Goal: Task Accomplishment & Management: Complete application form

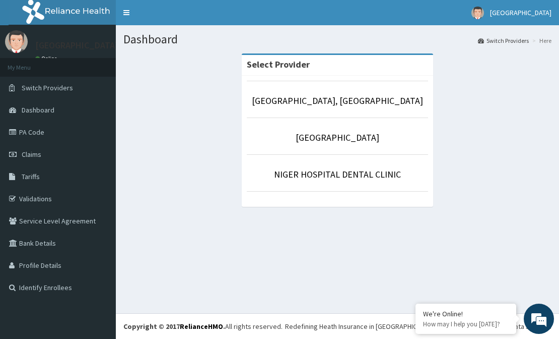
click at [364, 106] on p "[GEOGRAPHIC_DATA], [GEOGRAPHIC_DATA]" at bounding box center [337, 100] width 181 height 13
click at [363, 99] on link "[GEOGRAPHIC_DATA], [GEOGRAPHIC_DATA]" at bounding box center [337, 101] width 171 height 12
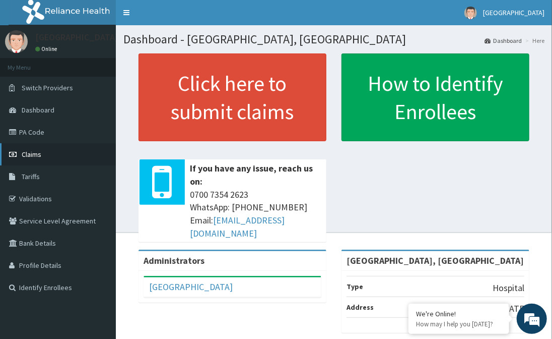
click at [51, 153] on link "Claims" at bounding box center [58, 154] width 116 height 22
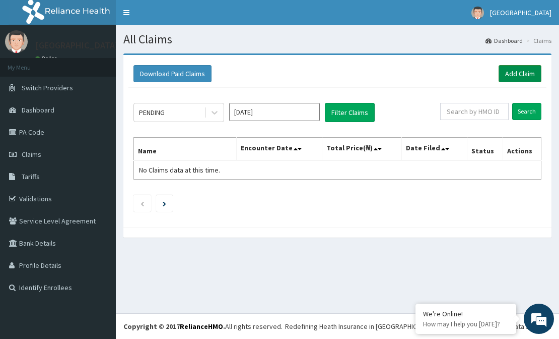
click at [524, 71] on link "Add Claim" at bounding box center [520, 73] width 43 height 17
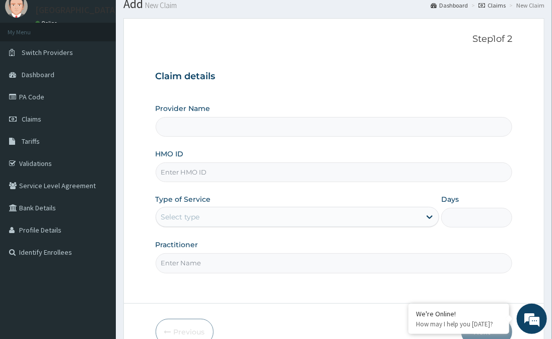
scroll to position [90, 0]
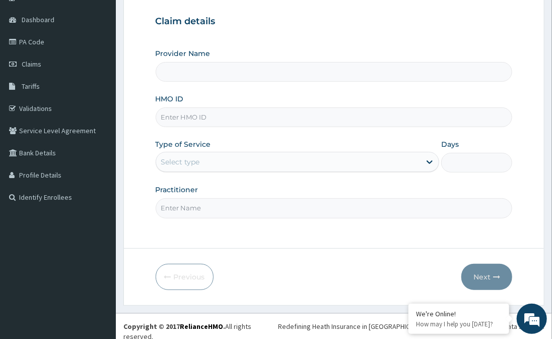
type input "[GEOGRAPHIC_DATA], [GEOGRAPHIC_DATA]"
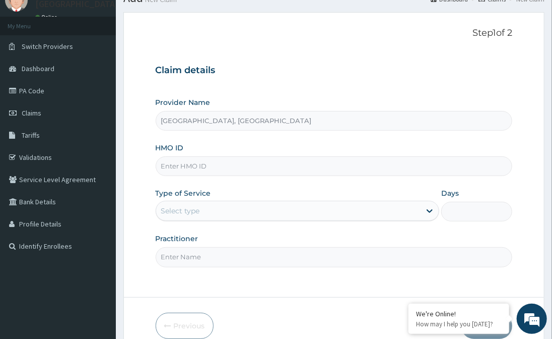
scroll to position [0, 0]
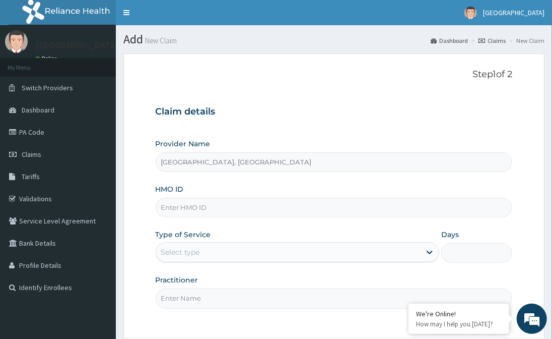
click at [248, 163] on input "Niger Hospital, Lokoja" at bounding box center [334, 162] width 357 height 20
click at [241, 215] on input "HMO ID" at bounding box center [334, 208] width 357 height 20
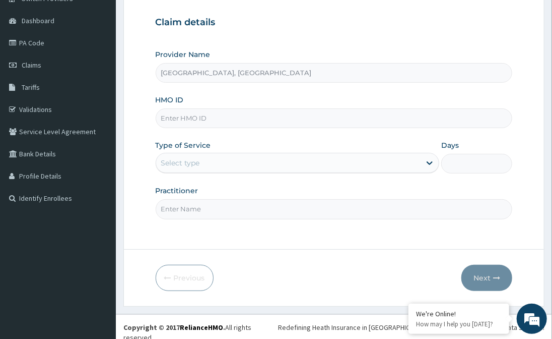
scroll to position [90, 0]
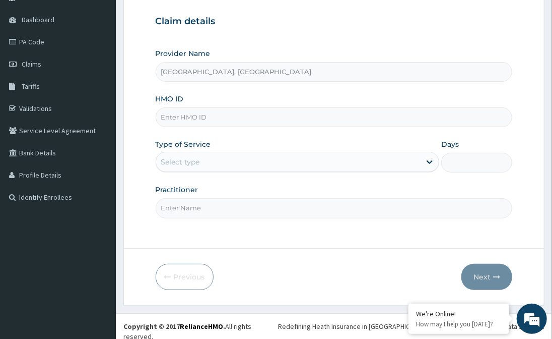
paste input "SLB/11015/B"
type input "SLB/11015/B"
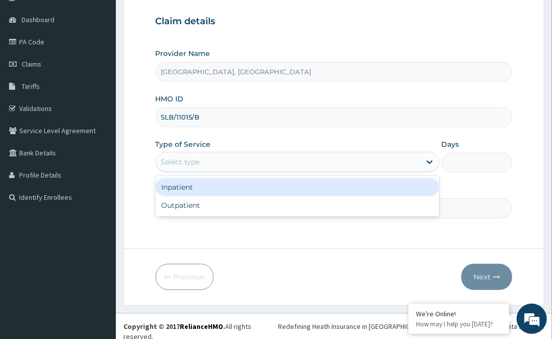
click at [374, 154] on div "Select type" at bounding box center [288, 162] width 265 height 16
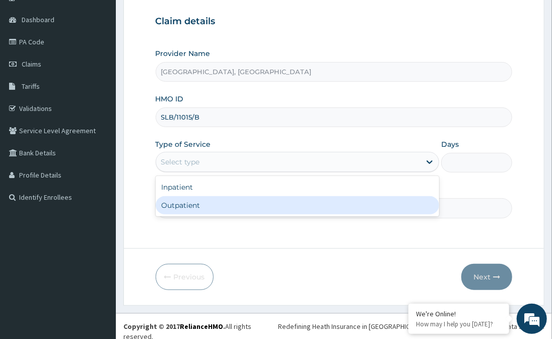
click at [291, 205] on div "Outpatient" at bounding box center [298, 205] width 284 height 18
type input "1"
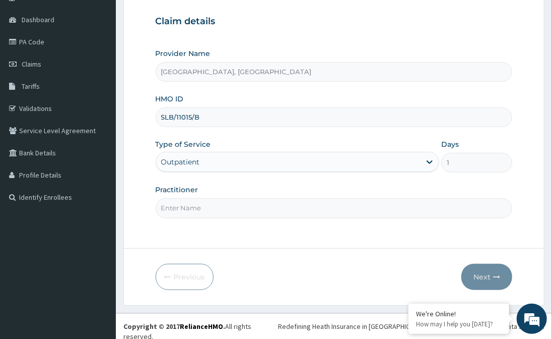
click at [256, 208] on input "Practitioner" at bounding box center [334, 208] width 357 height 20
type input "ken odebeatu"
click at [496, 276] on icon "button" at bounding box center [496, 276] width 7 height 7
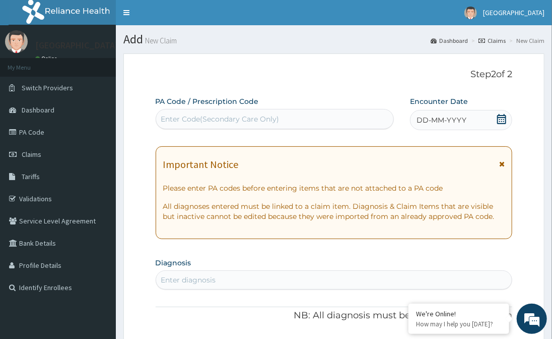
scroll to position [0, 0]
click at [445, 121] on span "DD-MM-YYYY" at bounding box center [442, 120] width 50 height 10
click at [339, 283] on div "Enter diagnosis" at bounding box center [334, 280] width 356 height 16
click at [503, 118] on icon at bounding box center [502, 119] width 10 height 10
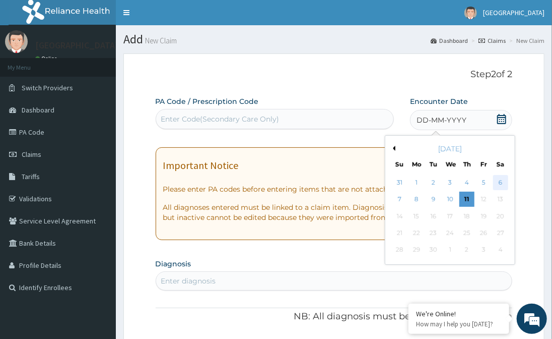
click at [494, 179] on div "6" at bounding box center [500, 182] width 15 height 15
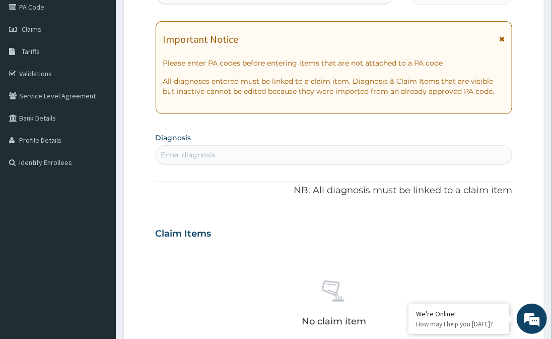
scroll to position [137, 0]
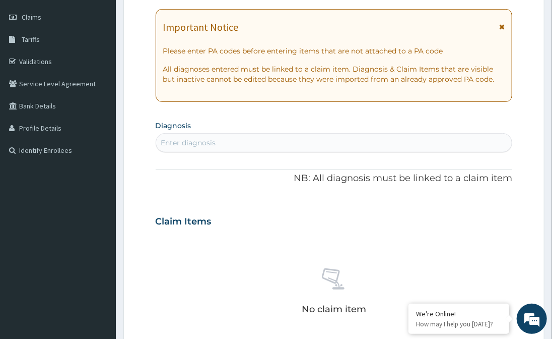
click at [406, 141] on div "Enter diagnosis" at bounding box center [334, 143] width 356 height 16
type input "MALA"
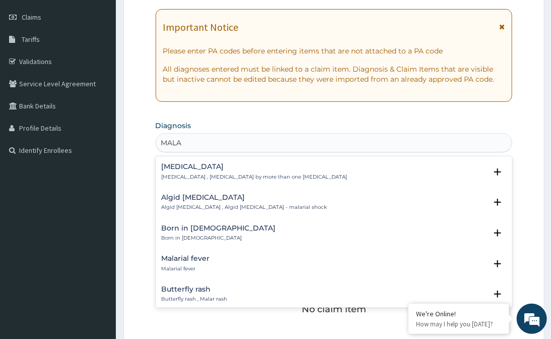
scroll to position [0, 0]
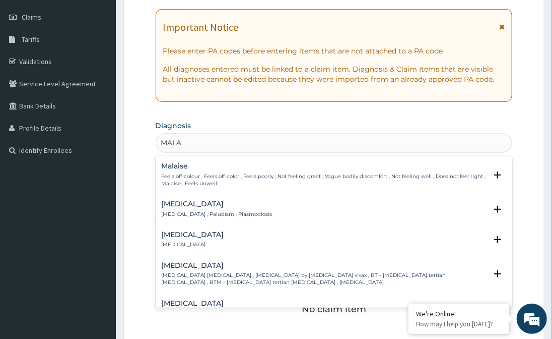
click at [221, 180] on p "Feels off-colour , Feels off-color , Feels poorly , Not feeling great , Vague b…" at bounding box center [325, 180] width 326 height 15
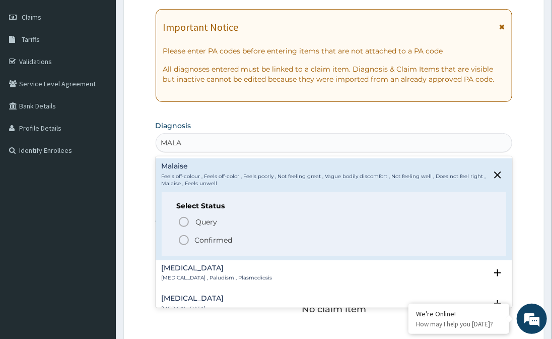
click at [183, 241] on icon "status option filled" at bounding box center [184, 240] width 12 height 12
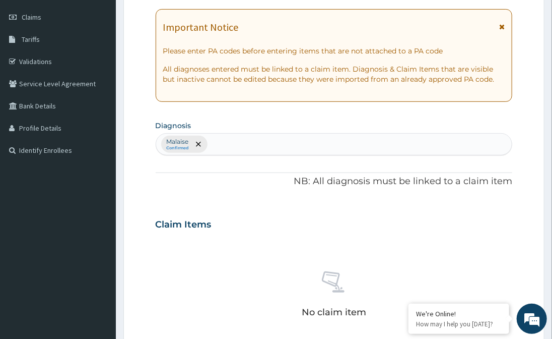
click at [234, 141] on div "Malaise Confirmed" at bounding box center [334, 144] width 356 height 21
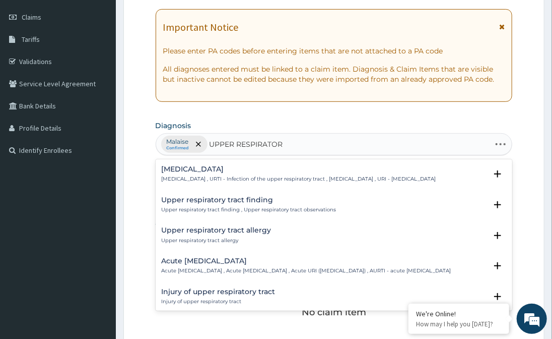
type input "UPPER RESPIRATORY"
click at [228, 274] on p "Acute upper respiratory infection , Acute upper respiratory tract infection , A…" at bounding box center [307, 270] width 290 height 7
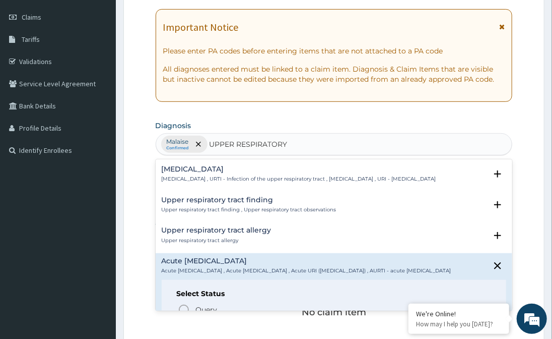
click at [231, 265] on h4 "Acute upper respiratory infection" at bounding box center [307, 261] width 290 height 8
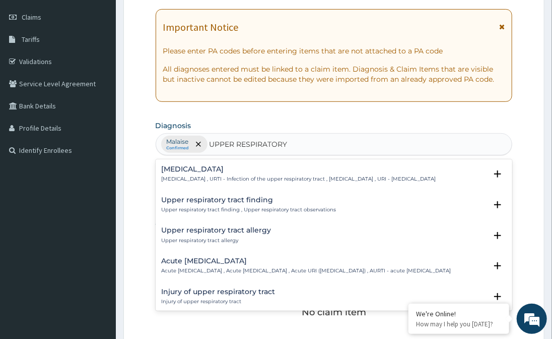
click at [231, 265] on h4 "Acute upper respiratory infection" at bounding box center [307, 261] width 290 height 8
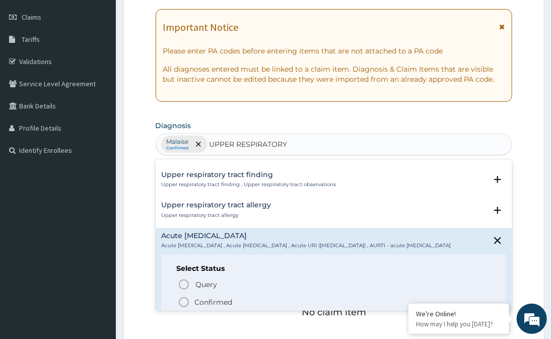
scroll to position [45, 0]
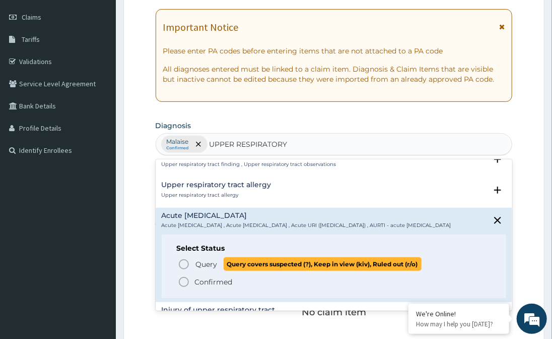
click at [184, 269] on circle "status option query" at bounding box center [183, 264] width 9 height 9
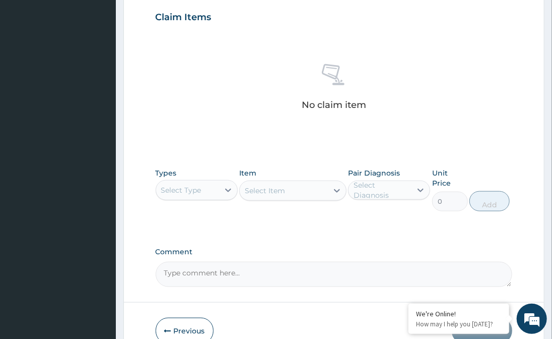
scroll to position [366, 0]
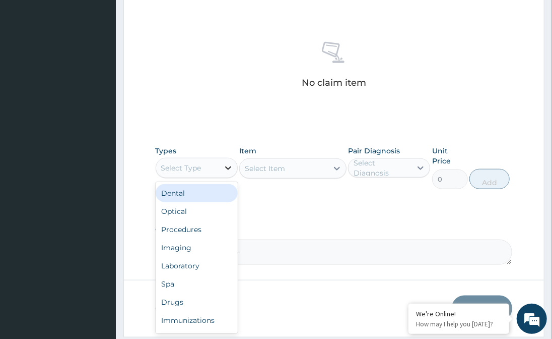
click at [233, 170] on div at bounding box center [228, 168] width 18 height 18
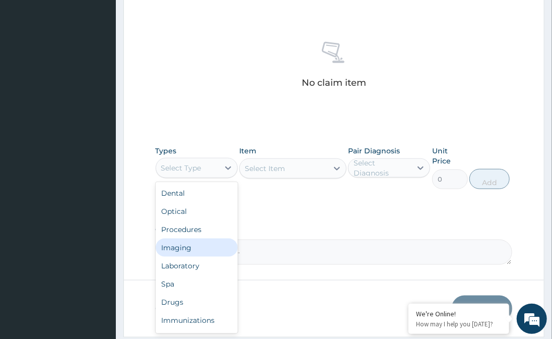
scroll to position [34, 0]
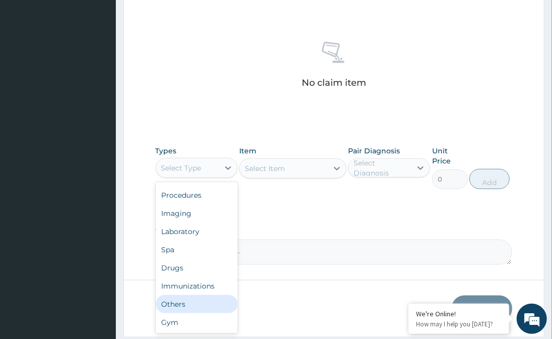
click at [200, 301] on div "Others" at bounding box center [197, 304] width 82 height 18
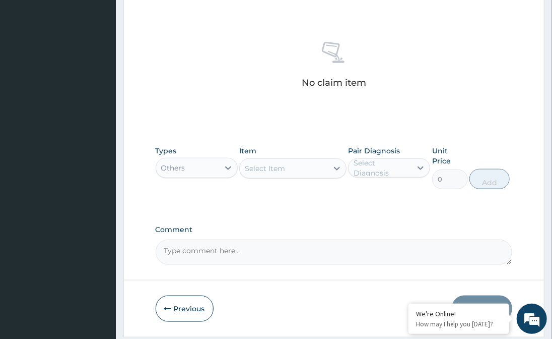
click at [329, 171] on div "Select Item" at bounding box center [292, 168] width 107 height 20
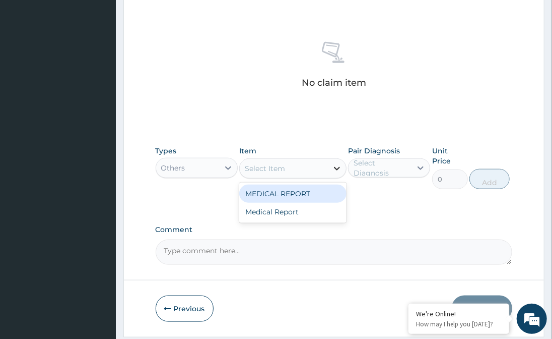
click at [333, 169] on icon at bounding box center [337, 168] width 10 height 10
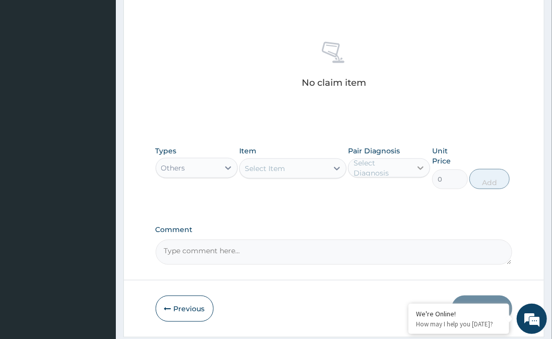
drag, startPoint x: 386, startPoint y: 203, endPoint x: 417, endPoint y: 162, distance: 52.1
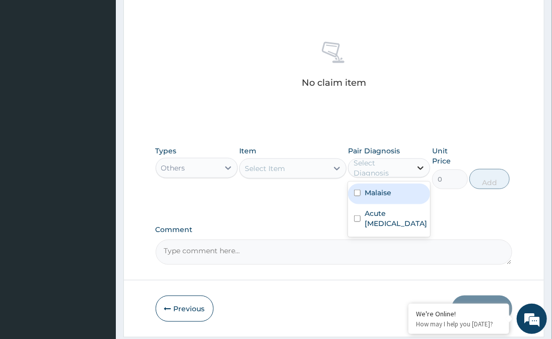
click at [421, 169] on icon at bounding box center [421, 168] width 6 height 4
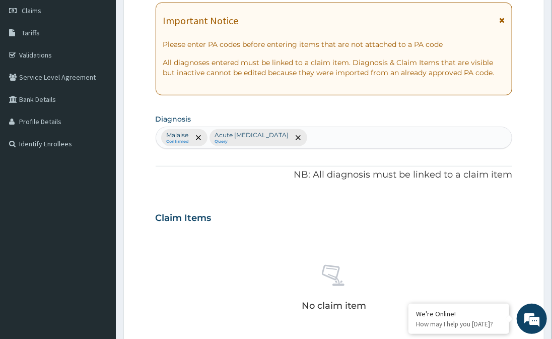
scroll to position [137, 0]
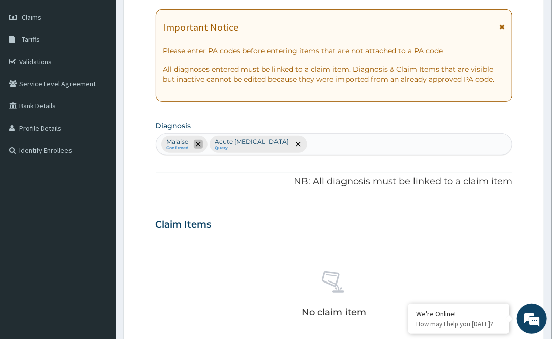
click at [201, 146] on span "remove selection option" at bounding box center [198, 144] width 9 height 9
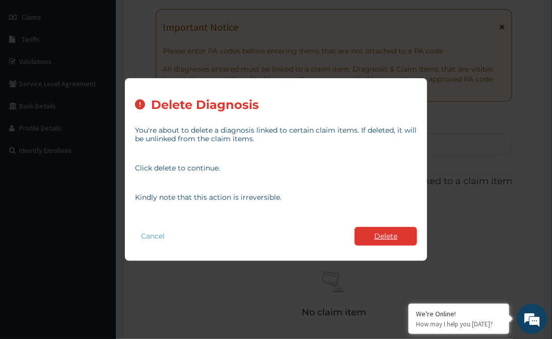
click at [381, 237] on button "Delete" at bounding box center [386, 236] width 63 height 19
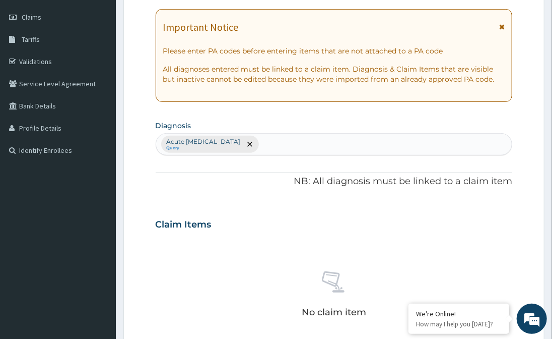
click at [332, 144] on div "Acute upper respiratory infection Query" at bounding box center [334, 144] width 356 height 21
type input "MALAR"
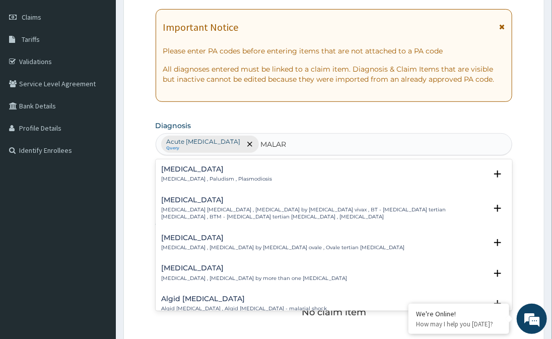
click at [236, 175] on p "Malaria , Paludism , Plasmodiosis" at bounding box center [217, 178] width 111 height 7
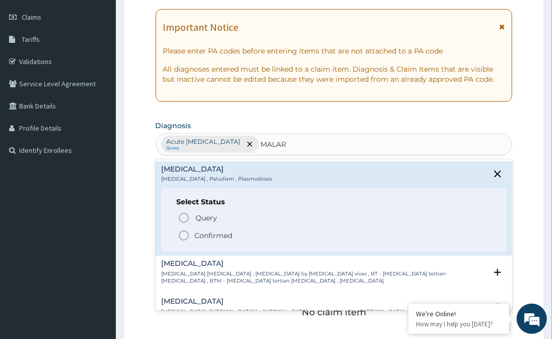
click at [185, 232] on icon "status option filled" at bounding box center [184, 235] width 12 height 12
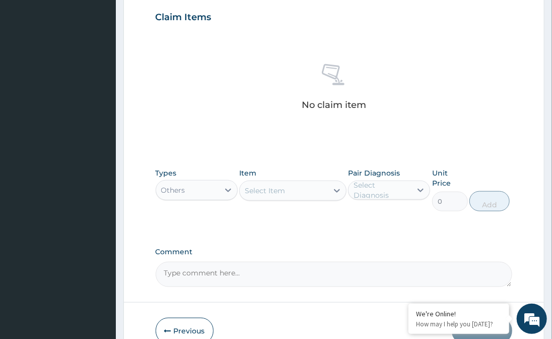
scroll to position [388, 0]
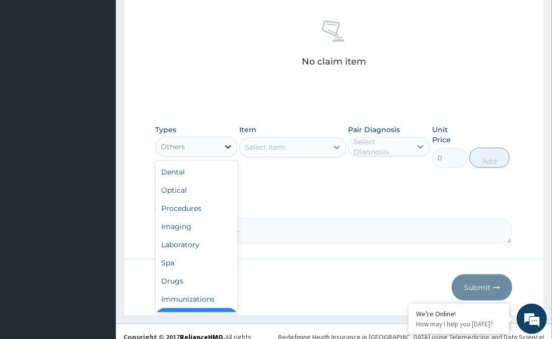
click at [227, 145] on icon at bounding box center [228, 147] width 10 height 10
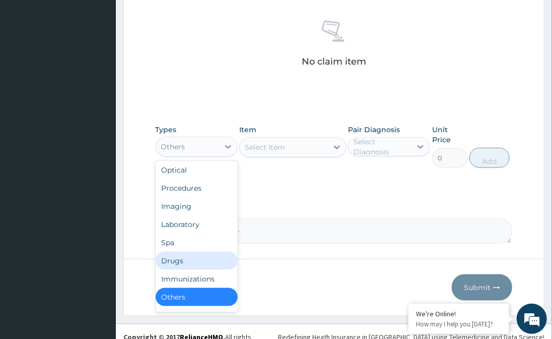
scroll to position [34, 0]
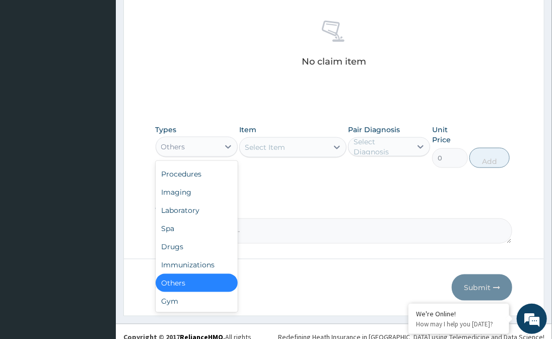
click at [183, 282] on div "Others" at bounding box center [197, 283] width 82 height 18
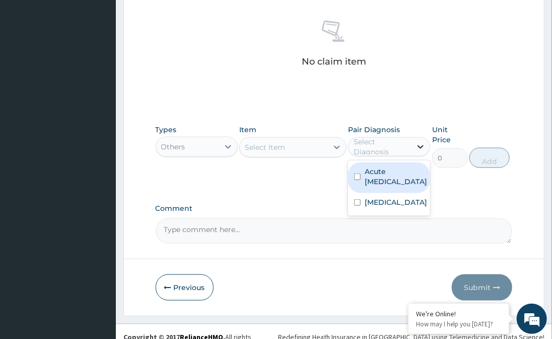
click at [421, 147] on icon at bounding box center [421, 147] width 6 height 4
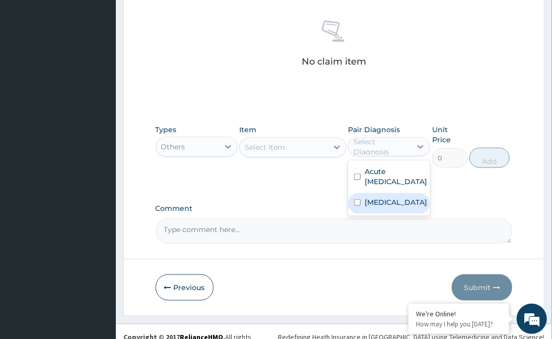
click at [358, 206] on input "checkbox" at bounding box center [357, 202] width 7 height 7
checkbox input "true"
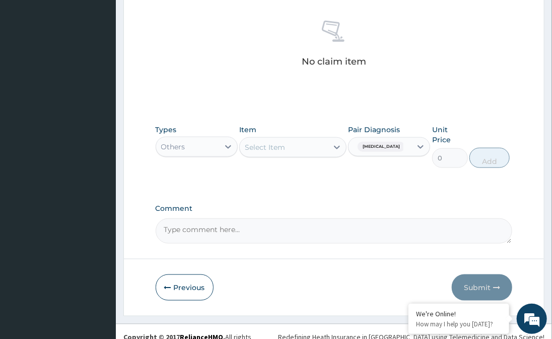
click at [300, 143] on div "Select Item" at bounding box center [284, 147] width 88 height 16
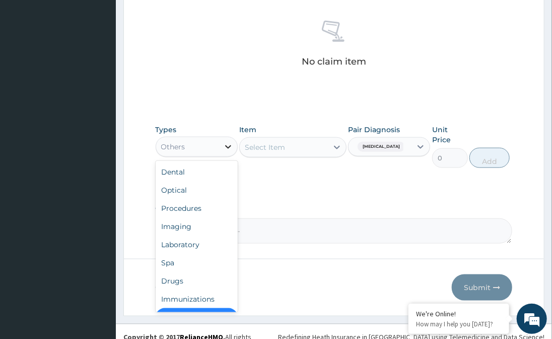
click at [229, 143] on icon at bounding box center [228, 147] width 10 height 10
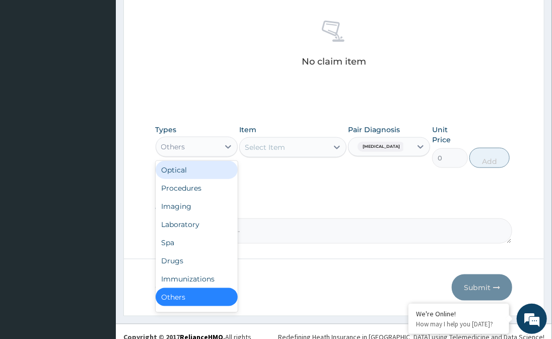
scroll to position [0, 0]
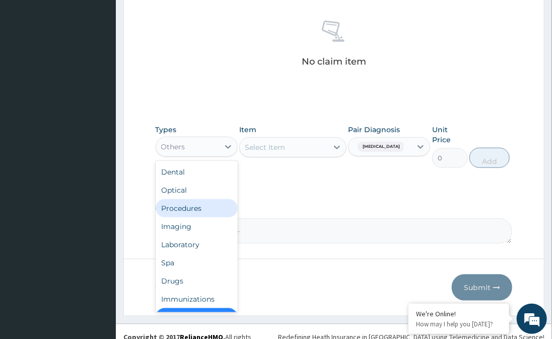
click at [187, 206] on div "Procedures" at bounding box center [197, 208] width 82 height 18
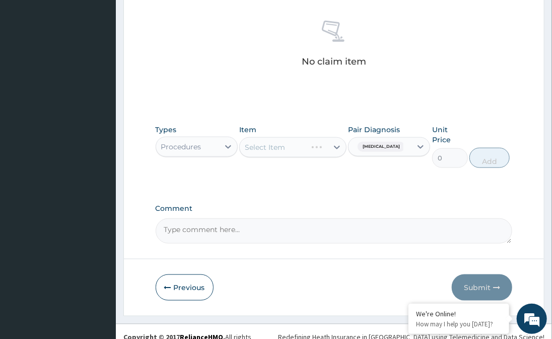
click at [334, 148] on div "Select Item" at bounding box center [292, 147] width 107 height 20
click at [329, 147] on div "Select Item" at bounding box center [292, 147] width 107 height 20
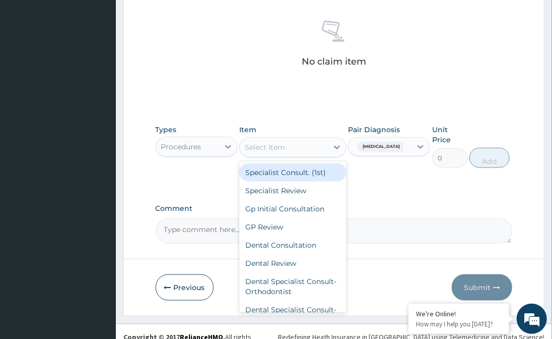
click at [326, 146] on div "Select Item" at bounding box center [284, 147] width 88 height 16
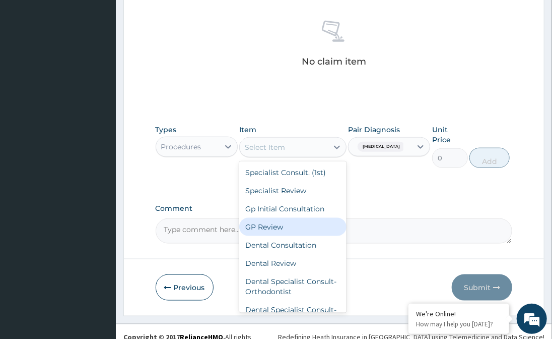
click at [287, 225] on div "GP Review" at bounding box center [292, 227] width 107 height 18
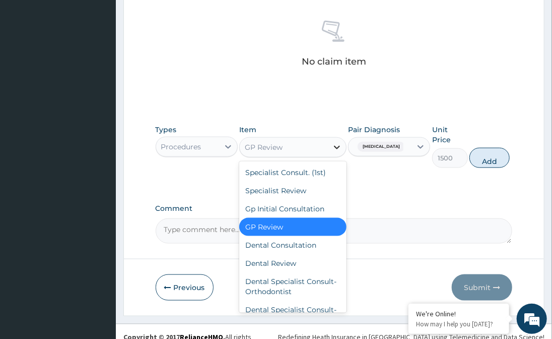
click at [338, 148] on icon at bounding box center [337, 147] width 10 height 10
click at [299, 207] on div "Gp Initial Consultation" at bounding box center [292, 209] width 107 height 18
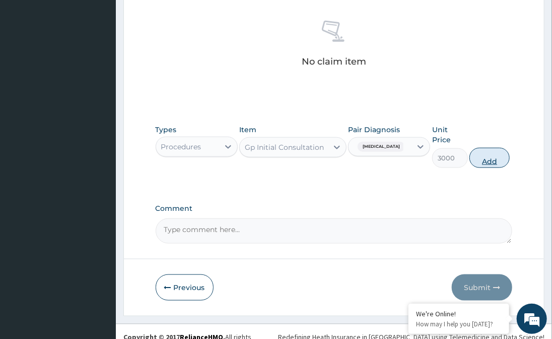
click at [487, 148] on button "Add" at bounding box center [490, 158] width 40 height 20
type input "0"
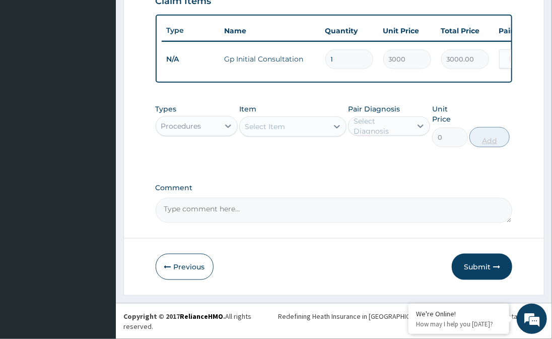
scroll to position [346, 0]
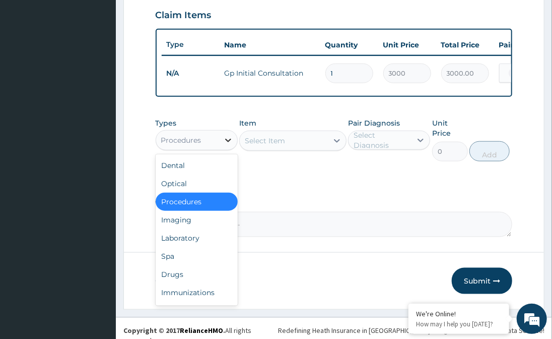
click at [230, 142] on icon at bounding box center [228, 141] width 6 height 4
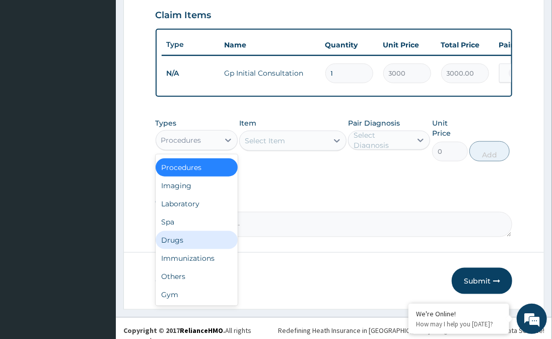
click at [188, 249] on div "Drugs" at bounding box center [197, 240] width 82 height 18
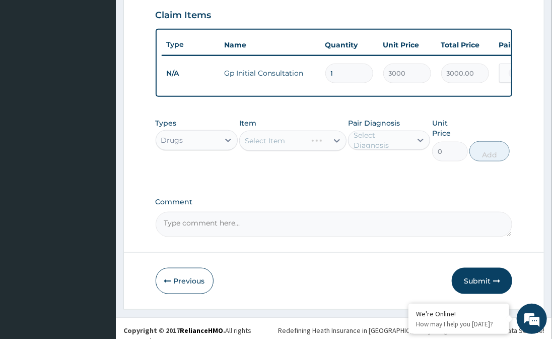
click at [339, 146] on div "Select Item" at bounding box center [292, 141] width 107 height 20
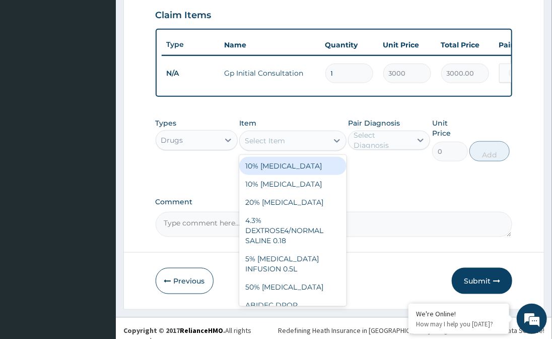
click at [336, 146] on icon at bounding box center [337, 141] width 10 height 10
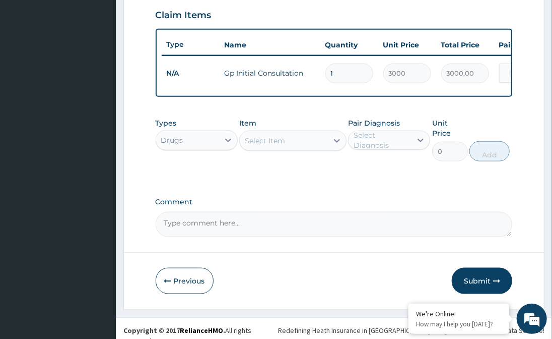
click at [291, 148] on div "Select Item" at bounding box center [284, 141] width 88 height 16
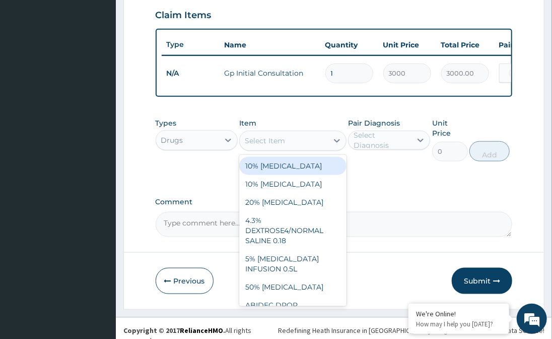
click at [291, 148] on div "Select Item" at bounding box center [284, 141] width 88 height 16
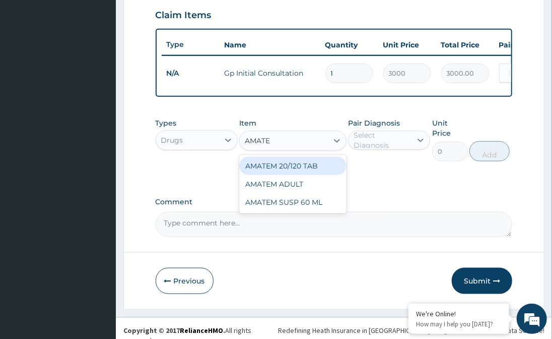
type input "AMATEM"
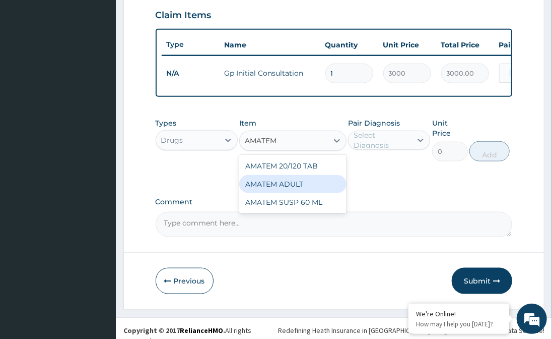
click at [305, 184] on div "AMATEM ADULT" at bounding box center [292, 184] width 107 height 18
type input "240"
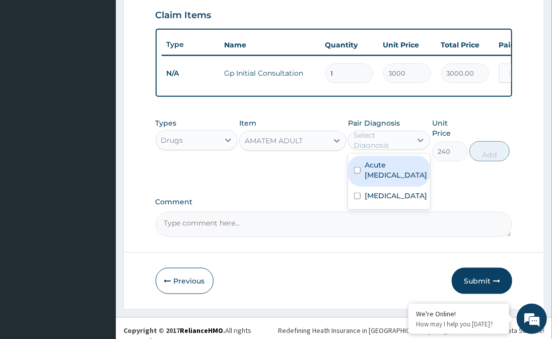
click at [390, 143] on div "Select Diagnosis" at bounding box center [382, 140] width 57 height 20
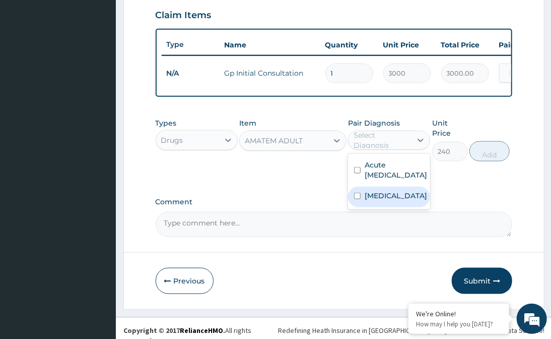
click at [362, 207] on div "Malaria" at bounding box center [389, 196] width 82 height 21
checkbox input "true"
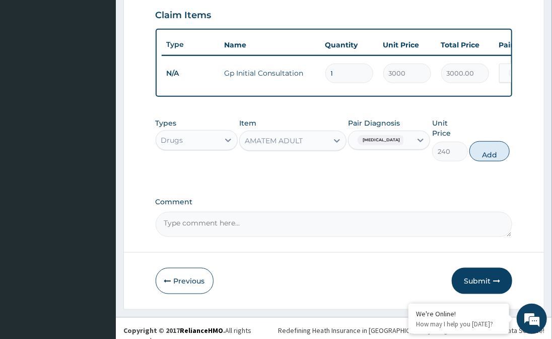
click at [487, 144] on button "Add" at bounding box center [490, 151] width 40 height 20
type input "0"
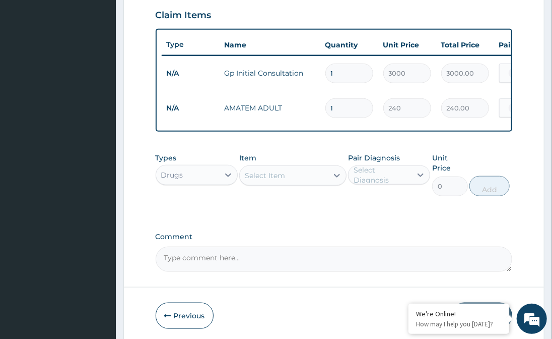
type input "0.00"
type input "6"
type input "1440.00"
type input "6"
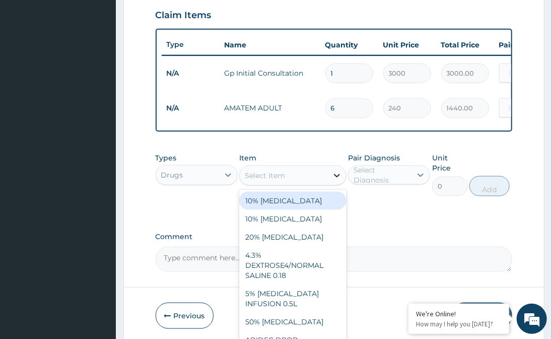
click at [328, 184] on div at bounding box center [337, 175] width 18 height 18
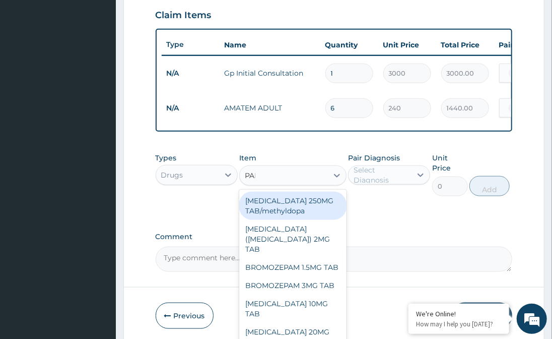
type input "PARA"
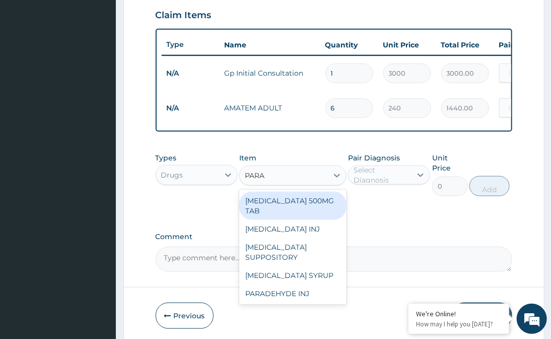
click at [302, 201] on div "PARACETAMOL 500MG TAB" at bounding box center [292, 206] width 107 height 28
type input "72"
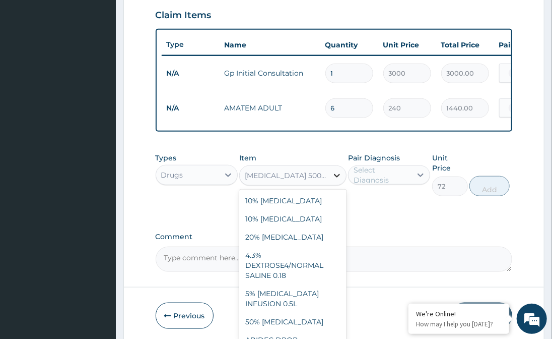
click at [335, 180] on icon at bounding box center [337, 175] width 10 height 10
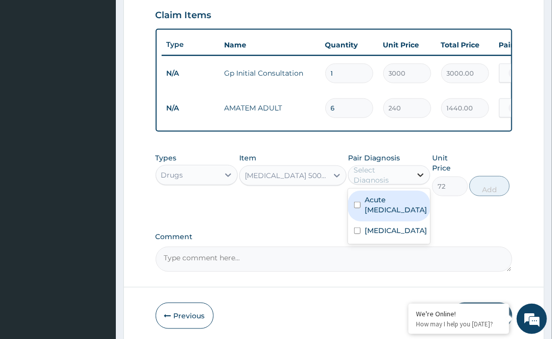
click at [422, 180] on icon at bounding box center [421, 175] width 10 height 10
click at [356, 208] on input "checkbox" at bounding box center [357, 205] width 7 height 7
checkbox input "true"
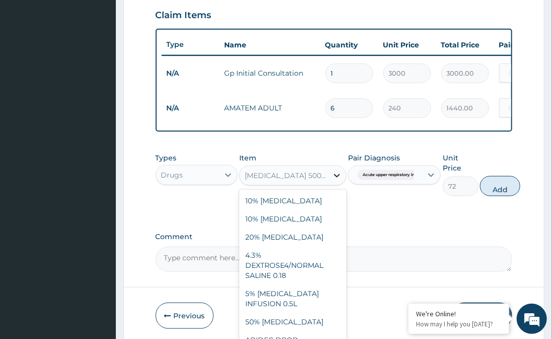
click at [338, 180] on icon at bounding box center [337, 175] width 10 height 10
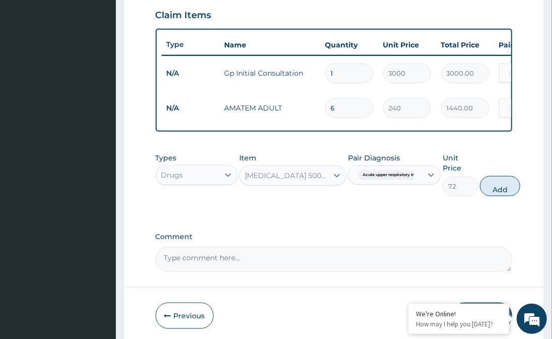
click at [320, 180] on div "PARACETAMOL 500MG TAB" at bounding box center [287, 175] width 84 height 10
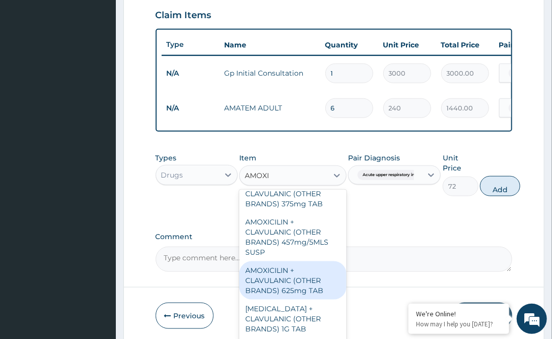
scroll to position [274, 0]
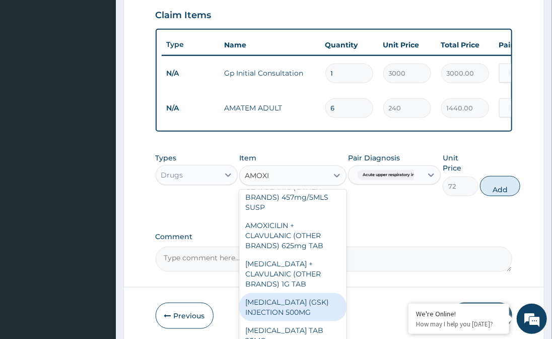
drag, startPoint x: 318, startPoint y: 309, endPoint x: 323, endPoint y: 288, distance: 21.9
click at [323, 288] on div "AMOXICILIN + CLAVULANIC (OTHER BRANDS) 1.2G INJ AMOXICILIN + CLAVULANIC (OTHER …" at bounding box center [292, 265] width 107 height 151
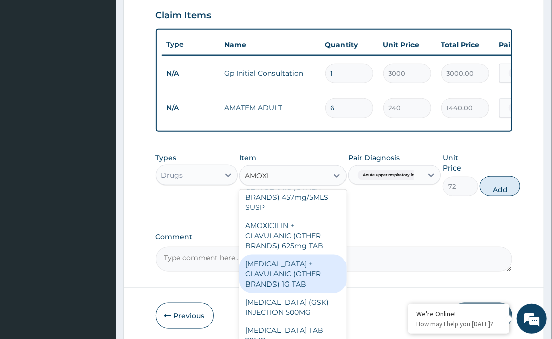
type input "AMOXI"
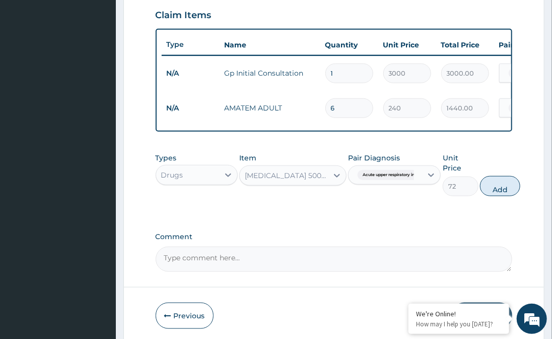
click at [311, 185] on div "option PARACETAMOL 500MG TAB, selected. Select is focused ,type to refine list,…" at bounding box center [292, 175] width 107 height 20
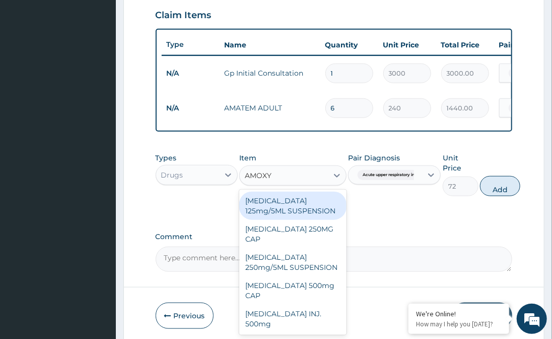
scroll to position [0, 0]
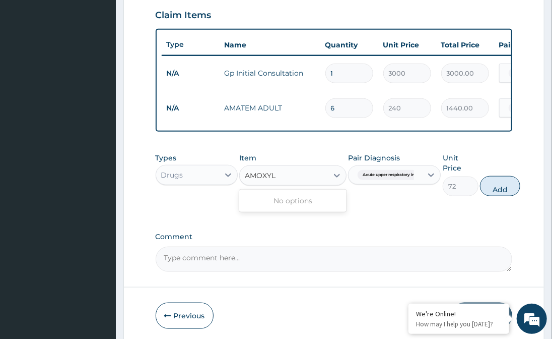
type input "AMOXY"
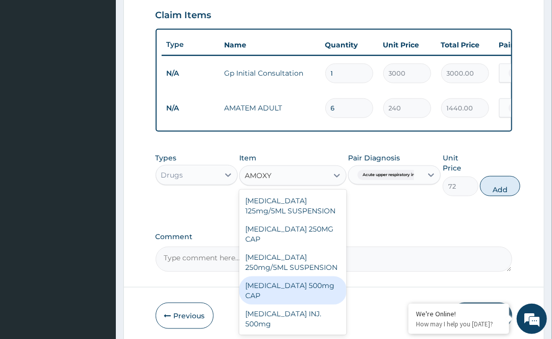
click at [301, 286] on div "AMOXYCILLIN 500mg CAP" at bounding box center [292, 290] width 107 height 28
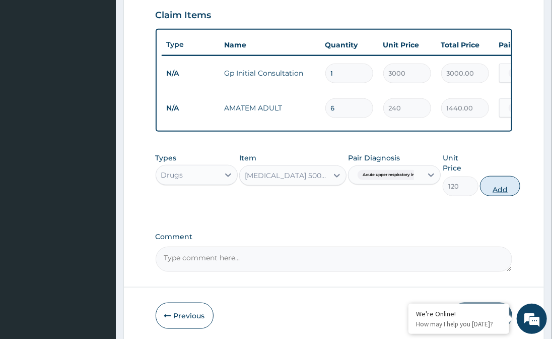
click at [512, 180] on button "Add" at bounding box center [500, 186] width 40 height 20
type input "0"
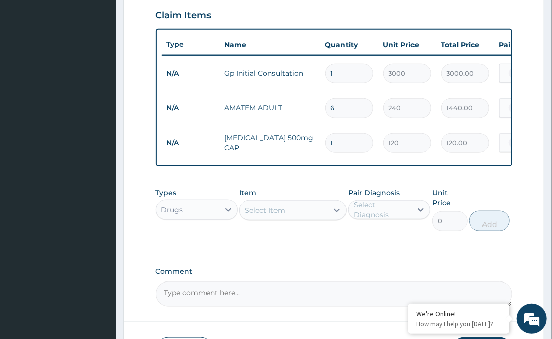
type input "10"
type input "1200.00"
type input "10"
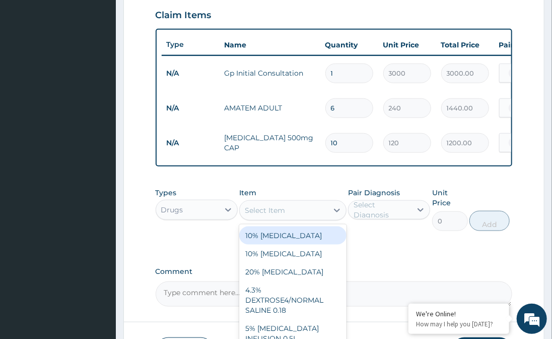
click at [287, 218] on div "Select Item" at bounding box center [284, 210] width 88 height 16
click at [419, 212] on icon at bounding box center [421, 210] width 6 height 4
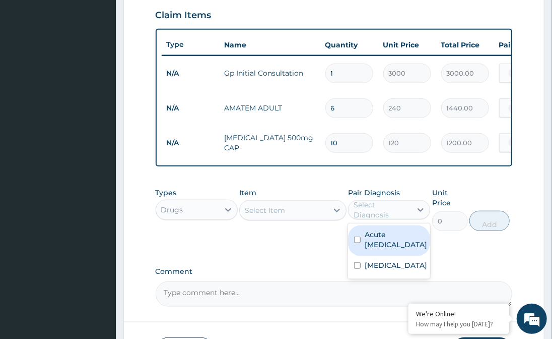
click at [361, 243] on input "checkbox" at bounding box center [357, 239] width 7 height 7
checkbox input "true"
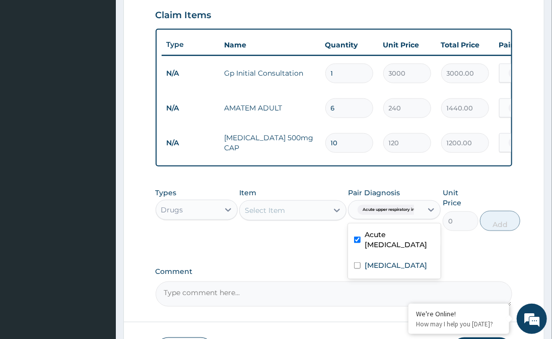
click at [318, 215] on div "Select Item" at bounding box center [284, 210] width 88 height 16
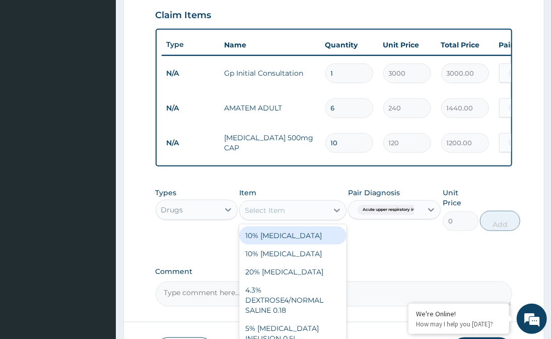
type input "C"
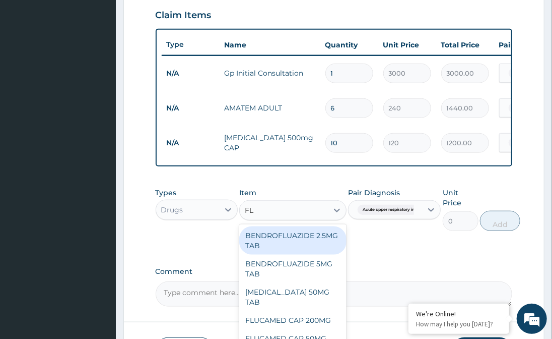
type input "F"
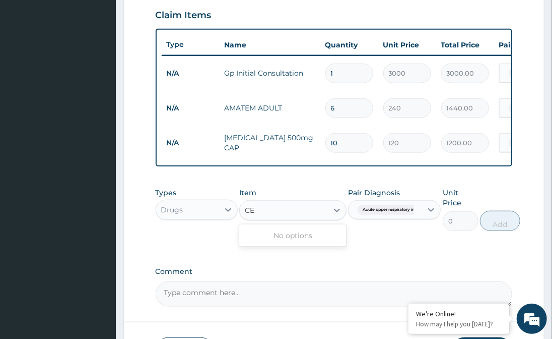
type input "C"
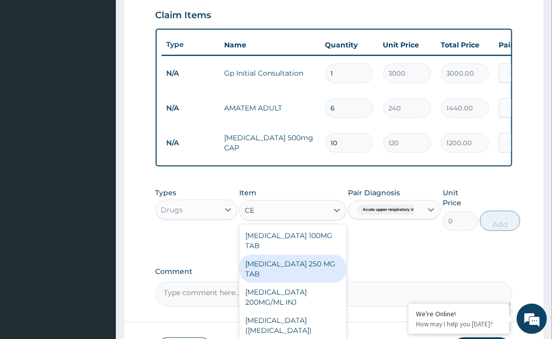
type input "C"
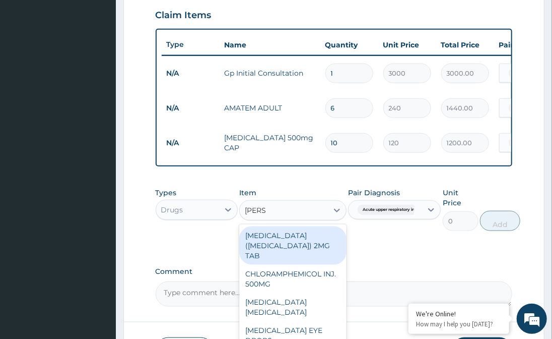
type input "LORAT"
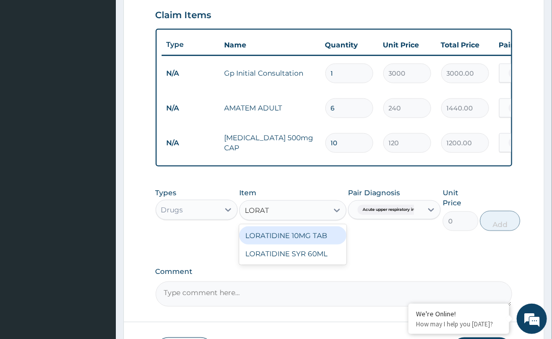
drag, startPoint x: 302, startPoint y: 238, endPoint x: 302, endPoint y: 249, distance: 11.1
click at [302, 244] on div "LORATIDINE 10MG TAB" at bounding box center [292, 235] width 107 height 18
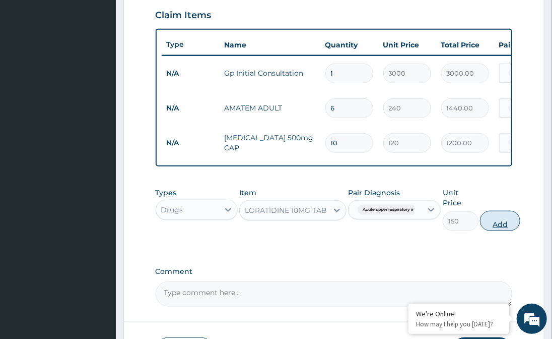
click at [505, 214] on button "Add" at bounding box center [500, 221] width 40 height 20
type input "0"
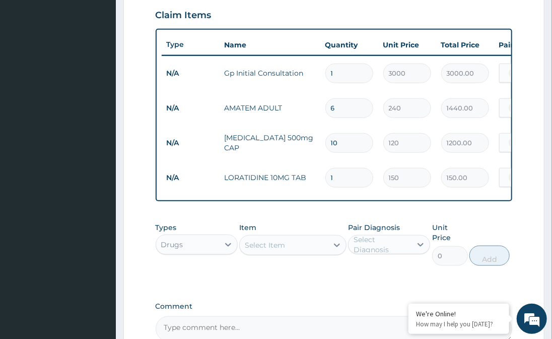
click at [341, 178] on input "1" at bounding box center [350, 178] width 48 height 20
type input "18"
type input "2700.00"
type input "18"
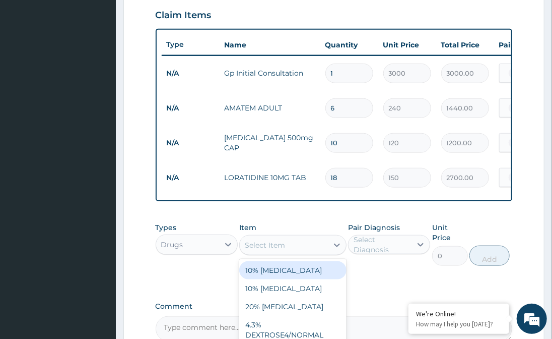
click at [314, 253] on div "Select Item" at bounding box center [284, 245] width 88 height 16
type input "VITAMIN C"
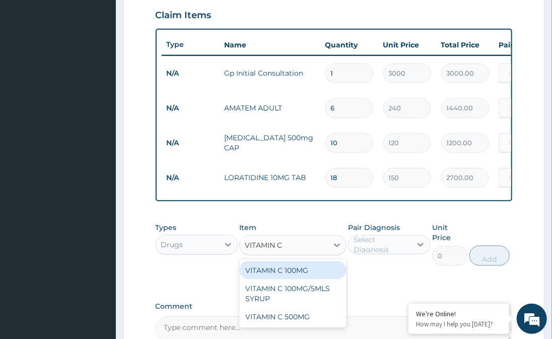
click at [315, 279] on div "VITAMIN C 100MG" at bounding box center [292, 270] width 107 height 18
type input "27"
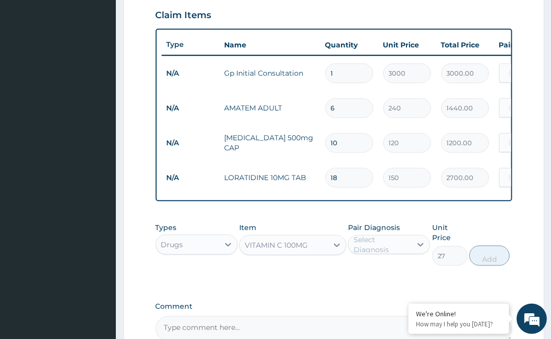
click at [397, 252] on div "Select Diagnosis" at bounding box center [382, 244] width 57 height 20
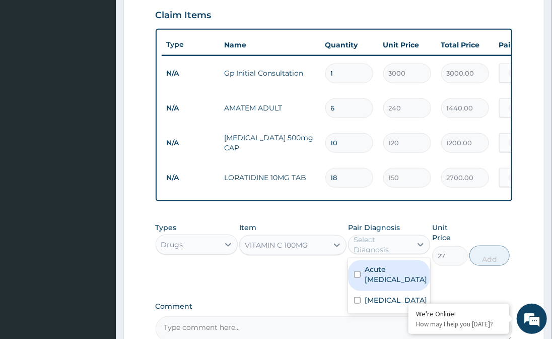
click at [356, 278] on input "checkbox" at bounding box center [357, 274] width 7 height 7
checkbox input "true"
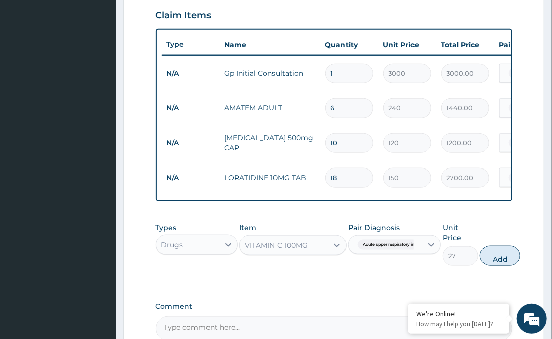
click at [333, 289] on div "PA Code / Prescription Code Enter Code(Secondary Care Only) Encounter Date 06-0…" at bounding box center [334, 45] width 357 height 591
click at [507, 248] on button "Add" at bounding box center [500, 255] width 40 height 20
type input "0"
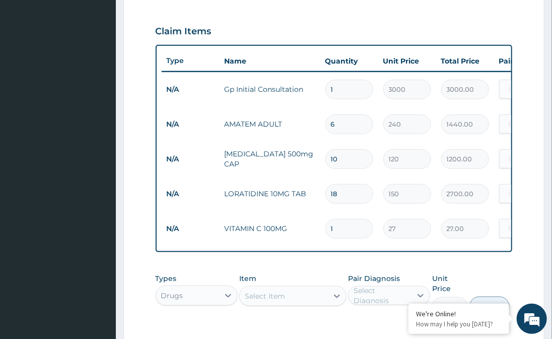
scroll to position [346, 0]
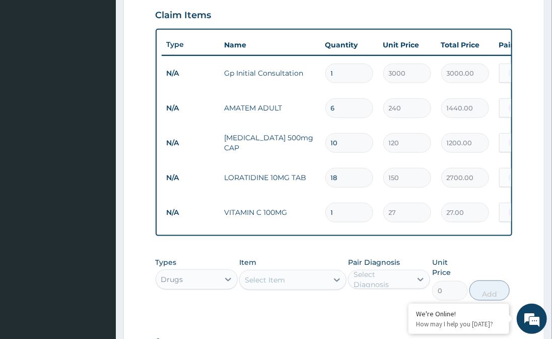
type input "18"
type input "486.00"
type input "18"
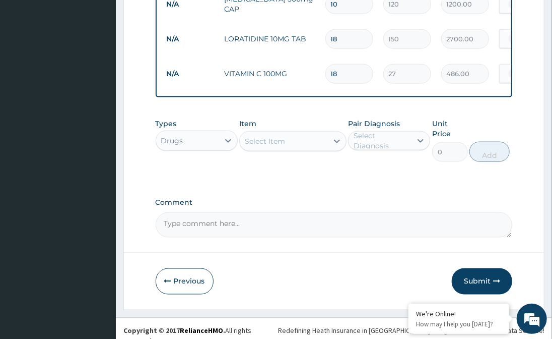
scroll to position [486, 0]
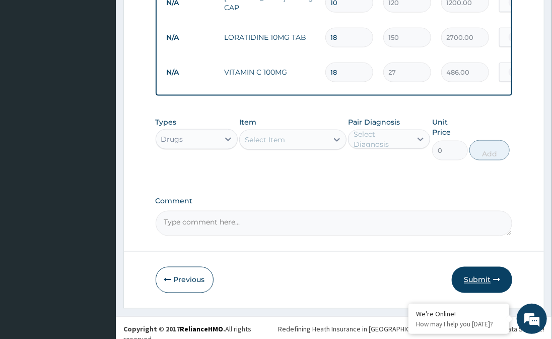
click at [473, 275] on button "Submit" at bounding box center [482, 280] width 60 height 26
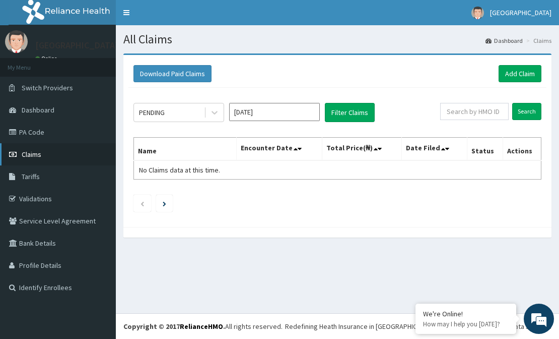
click at [47, 155] on link "Claims" at bounding box center [58, 154] width 116 height 22
click at [36, 153] on span "Claims" at bounding box center [32, 154] width 20 height 9
click at [27, 156] on span "Claims" at bounding box center [32, 154] width 20 height 9
click at [527, 73] on link "Add Claim" at bounding box center [520, 73] width 43 height 17
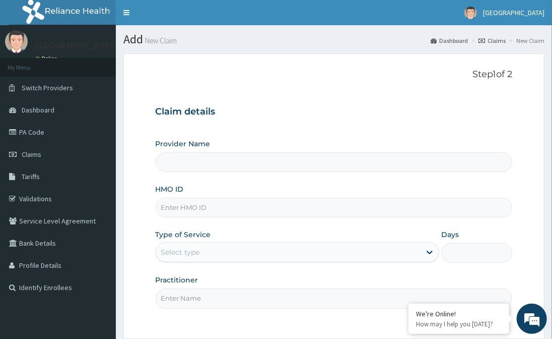
drag, startPoint x: 311, startPoint y: 151, endPoint x: 309, endPoint y: 163, distance: 12.4
click at [309, 156] on div "Provider Name" at bounding box center [334, 155] width 357 height 33
click at [308, 163] on input "Provider Name" at bounding box center [334, 162] width 357 height 20
type input "[GEOGRAPHIC_DATA], [GEOGRAPHIC_DATA]"
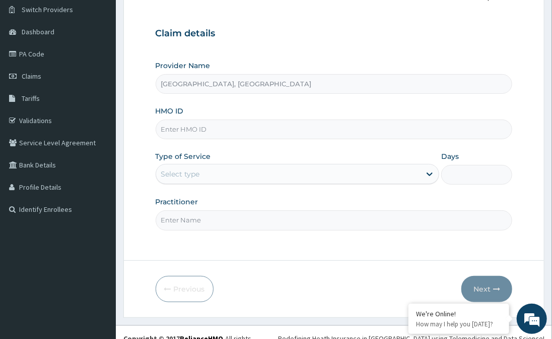
scroll to position [90, 0]
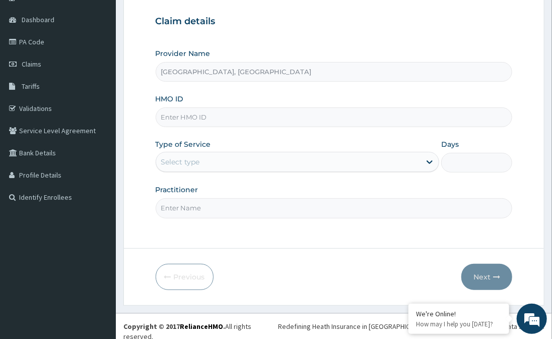
click at [292, 116] on input "HMO ID" at bounding box center [334, 117] width 357 height 20
paste input "NPM/10377/E"
click at [163, 118] on input "NPM/10377/E" at bounding box center [334, 117] width 357 height 20
type input "NPM/10377/E"
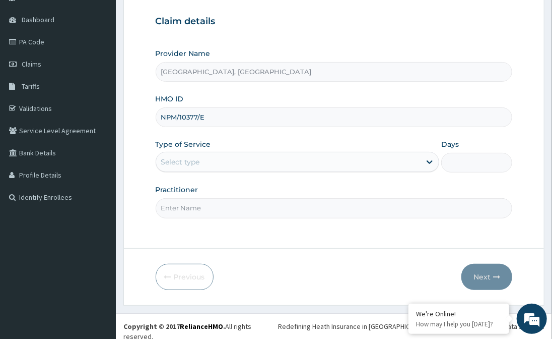
click at [340, 172] on div "Provider Name Niger Hospital, Lokoja HMO ID NPM/10377/E Type of Service Select …" at bounding box center [334, 132] width 357 height 169
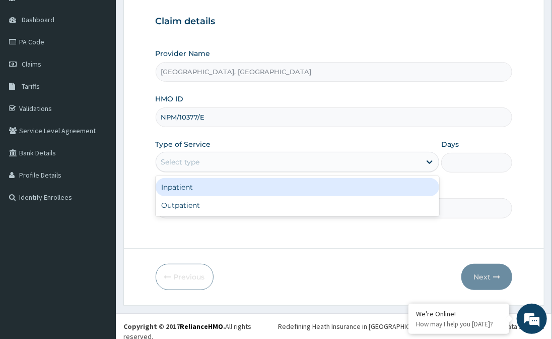
click at [341, 168] on div "Select type" at bounding box center [288, 162] width 265 height 16
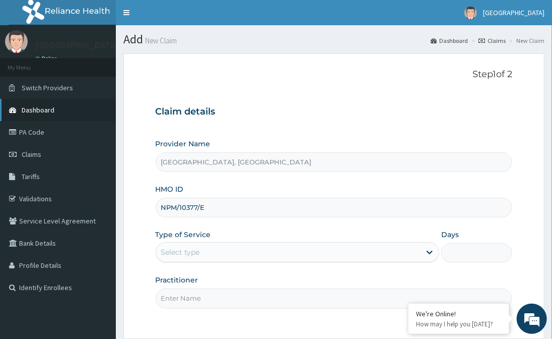
click at [55, 111] on link "Dashboard" at bounding box center [58, 110] width 116 height 22
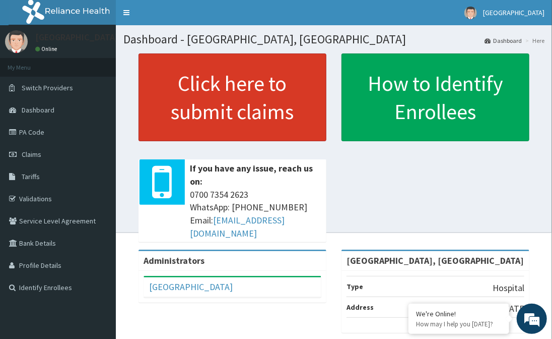
click at [221, 96] on link "Click here to submit claims" at bounding box center [233, 97] width 188 height 88
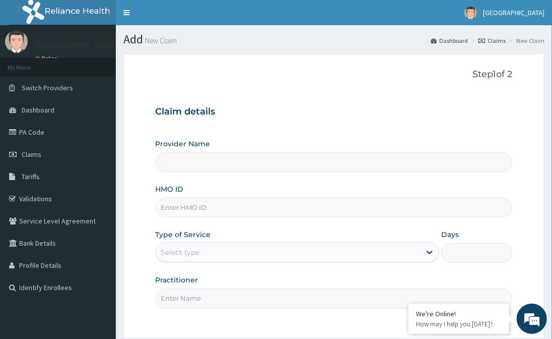
type input "[GEOGRAPHIC_DATA], [GEOGRAPHIC_DATA]"
click at [45, 149] on link "Claims" at bounding box center [58, 154] width 116 height 22
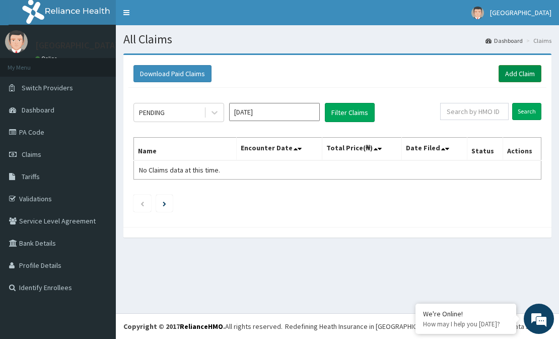
click at [524, 71] on link "Add Claim" at bounding box center [520, 73] width 43 height 17
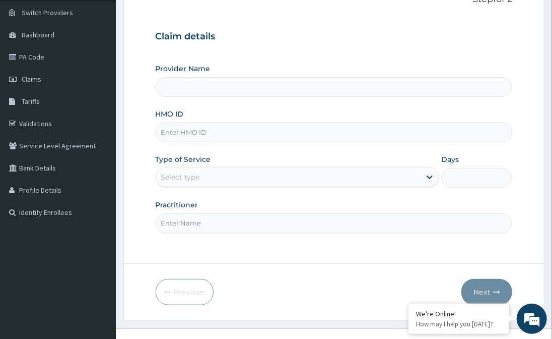
type input "Niger Hospital, Lokoja"
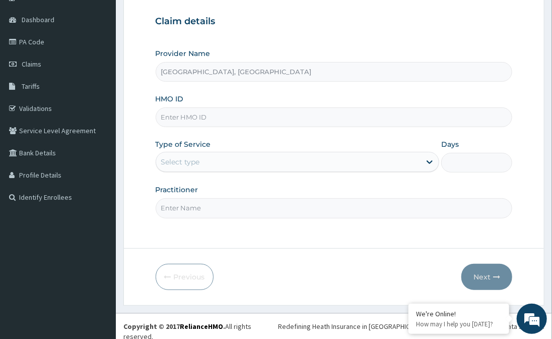
click at [221, 120] on input "HMO ID" at bounding box center [334, 117] width 357 height 20
paste input "NPM/10377/E"
type input "NPM/10377/E"
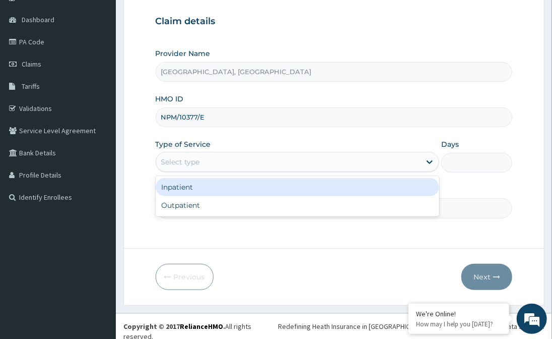
click at [242, 161] on div "Select type" at bounding box center [288, 162] width 265 height 16
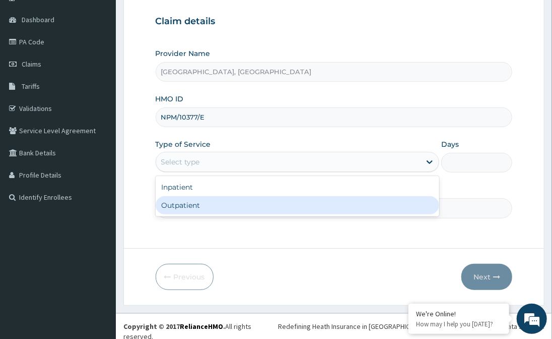
click at [231, 205] on div "Outpatient" at bounding box center [298, 205] width 284 height 18
type input "1"
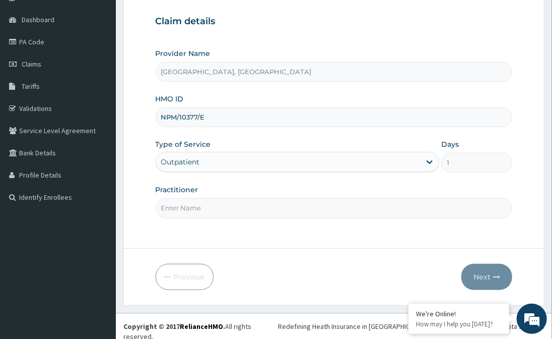
click at [334, 209] on input "Practitioner" at bounding box center [334, 208] width 357 height 20
type input "ken odebeatu"
click at [494, 272] on button "Next" at bounding box center [487, 277] width 51 height 26
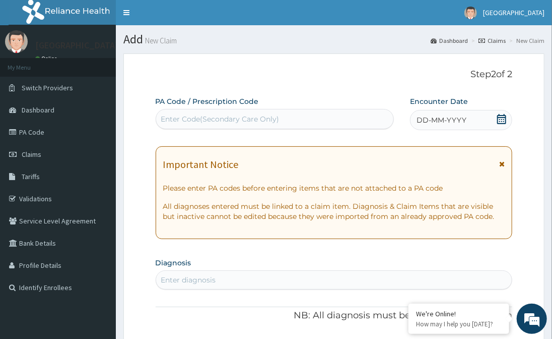
click at [498, 120] on icon at bounding box center [501, 119] width 9 height 10
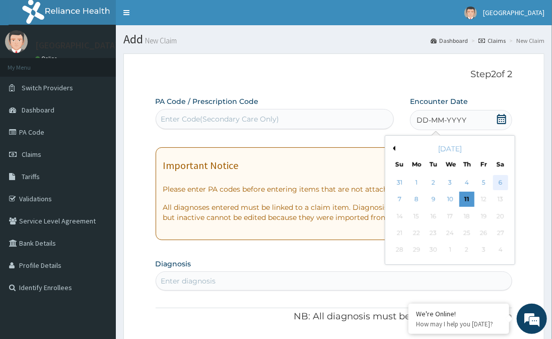
click at [504, 182] on div "6" at bounding box center [500, 182] width 15 height 15
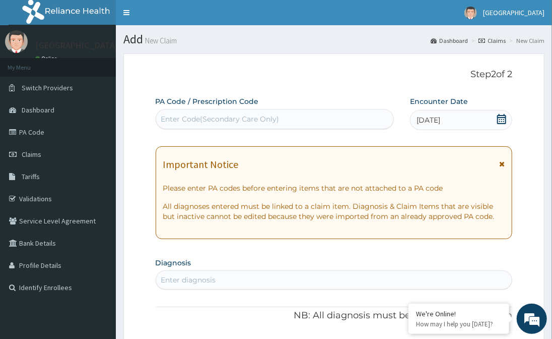
click at [504, 165] on icon at bounding box center [502, 163] width 6 height 7
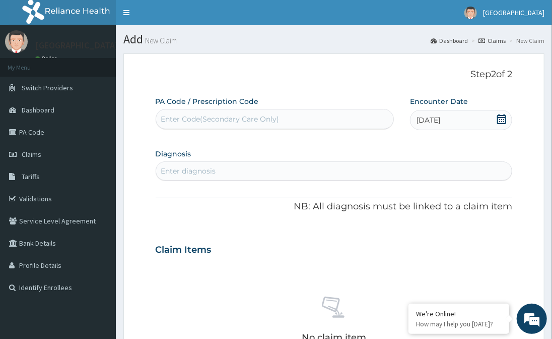
click at [309, 178] on div "Enter diagnosis" at bounding box center [334, 171] width 356 height 16
drag, startPoint x: 445, startPoint y: 166, endPoint x: 439, endPoint y: 167, distance: 6.1
click at [444, 167] on div "Enter diagnosis" at bounding box center [334, 171] width 356 height 16
click at [243, 172] on div "Enter diagnosis" at bounding box center [334, 171] width 356 height 16
type input "MALA"
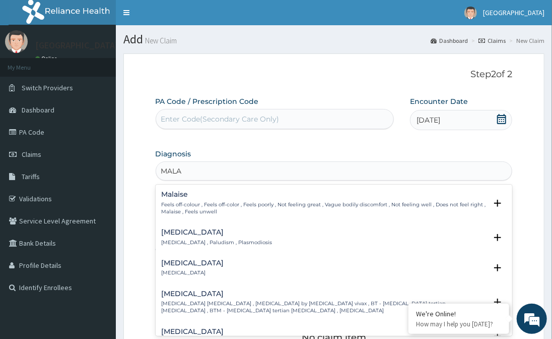
click at [198, 244] on p "Malaria , Paludism , Plasmodiosis" at bounding box center [217, 242] width 111 height 7
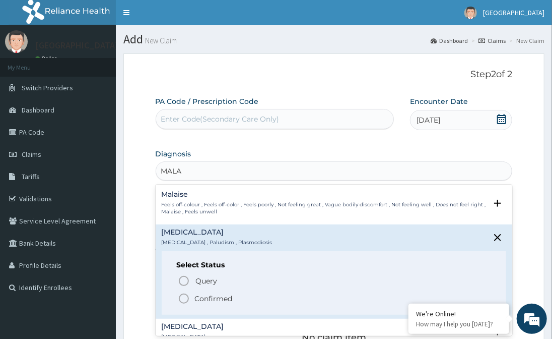
click at [186, 297] on icon "status option filled" at bounding box center [184, 298] width 12 height 12
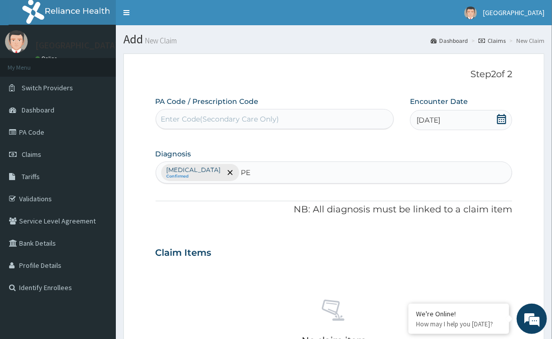
type input "PEP"
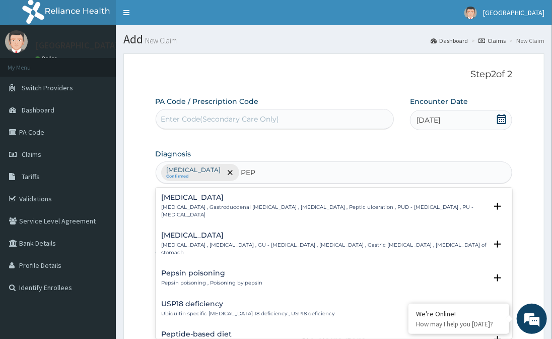
click at [209, 197] on h4 "Peptic ulcer" at bounding box center [325, 198] width 326 height 8
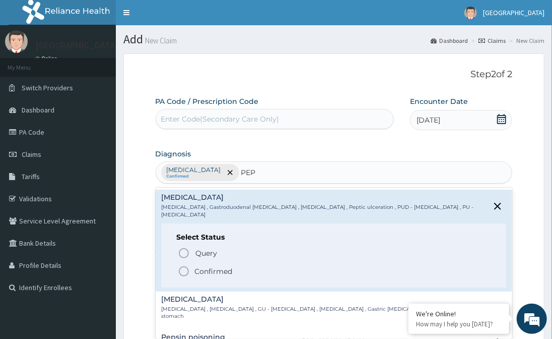
click at [183, 266] on icon "status option filled" at bounding box center [184, 271] width 12 height 12
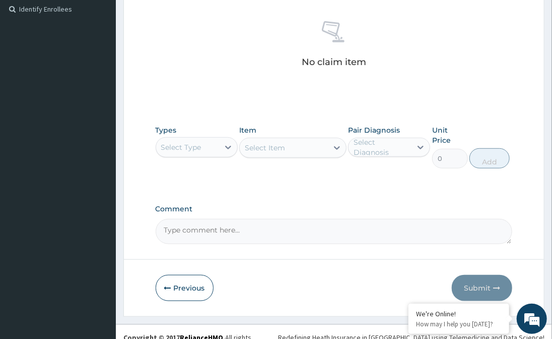
scroll to position [279, 0]
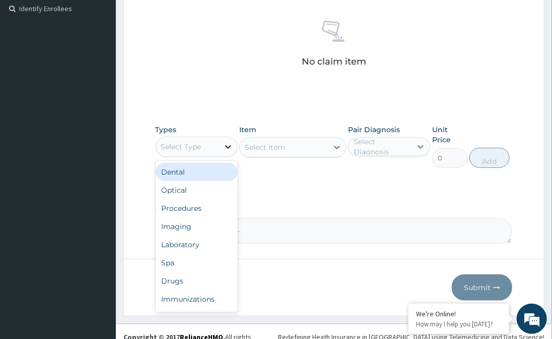
click at [220, 147] on div at bounding box center [228, 147] width 18 height 18
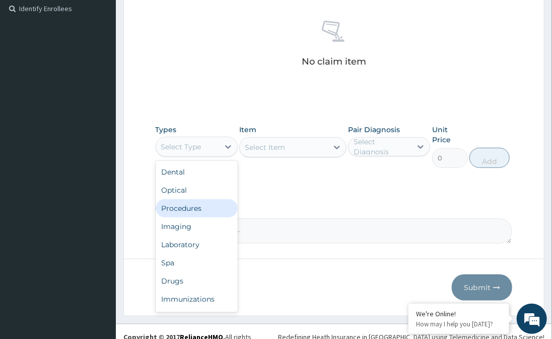
click at [188, 208] on div "Procedures" at bounding box center [197, 208] width 82 height 18
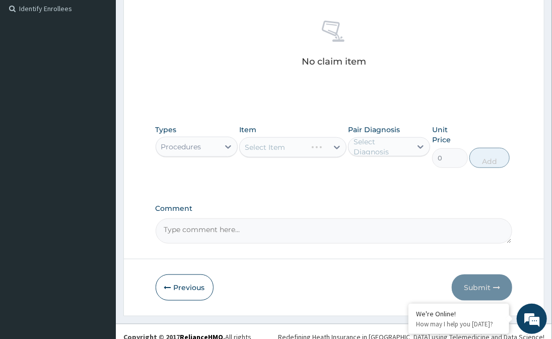
click at [295, 143] on div "Select Item" at bounding box center [292, 147] width 107 height 20
click at [341, 143] on div "Select Item" at bounding box center [292, 147] width 107 height 20
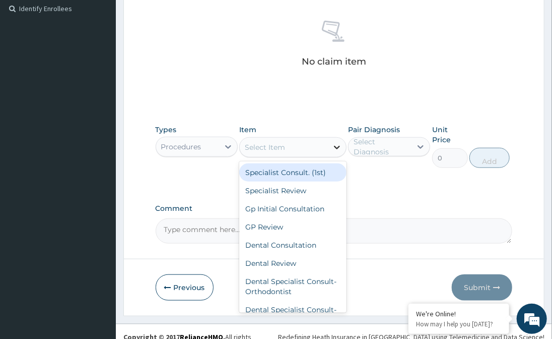
click at [334, 149] on icon at bounding box center [337, 147] width 10 height 10
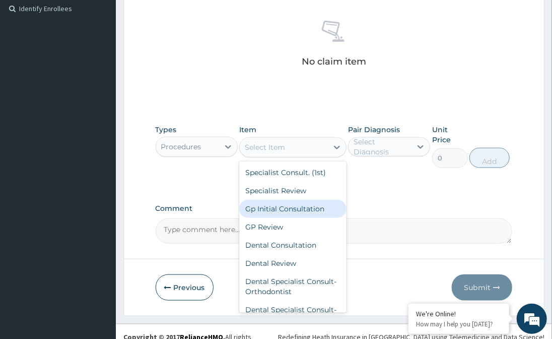
click at [301, 210] on div "Gp Initial Consultation" at bounding box center [292, 209] width 107 height 18
type input "3000"
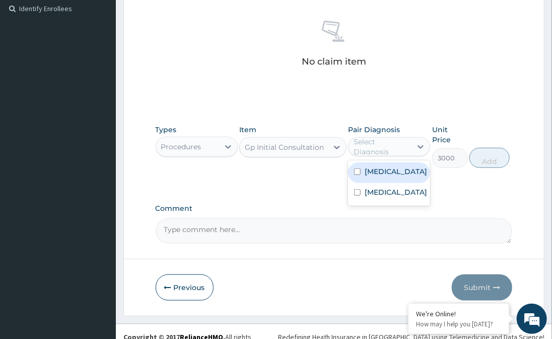
click at [409, 149] on div "Select Diagnosis" at bounding box center [382, 147] width 57 height 20
click at [363, 172] on div "Malaria" at bounding box center [389, 172] width 82 height 21
checkbox input "true"
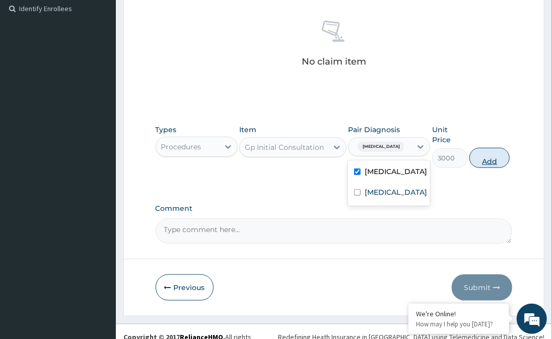
click at [477, 148] on button "Add" at bounding box center [490, 158] width 40 height 20
type input "0"
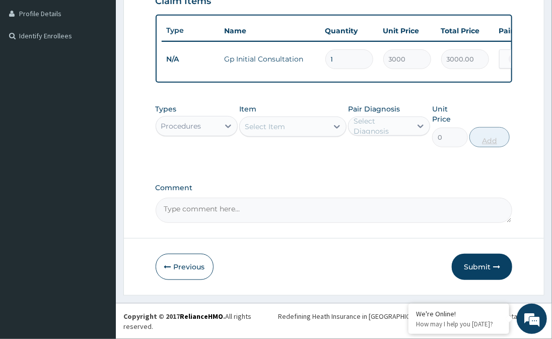
scroll to position [237, 0]
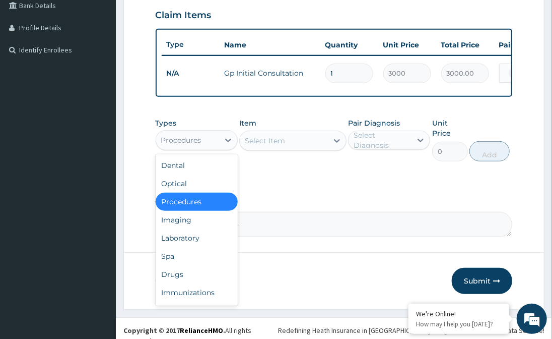
click at [209, 148] on div "Procedures" at bounding box center [187, 140] width 63 height 16
click at [194, 208] on div "Procedures" at bounding box center [197, 202] width 82 height 18
click at [232, 145] on icon at bounding box center [228, 140] width 10 height 10
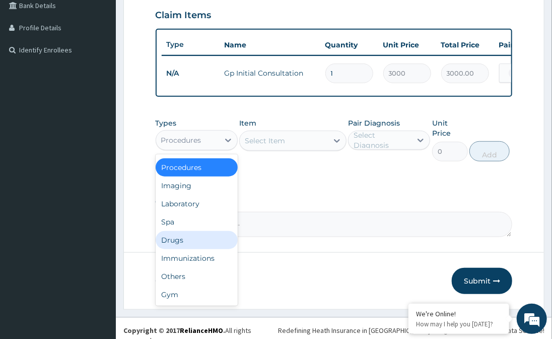
click at [199, 243] on div "Drugs" at bounding box center [197, 240] width 82 height 18
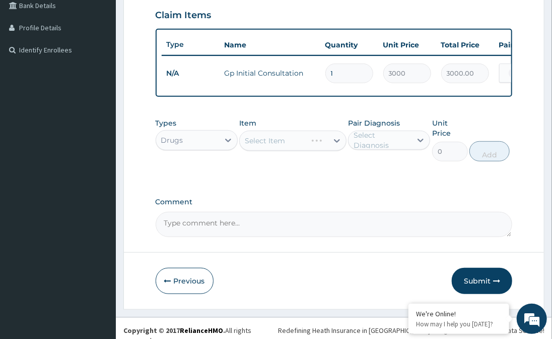
click at [299, 150] on div "Select Item" at bounding box center [292, 141] width 107 height 20
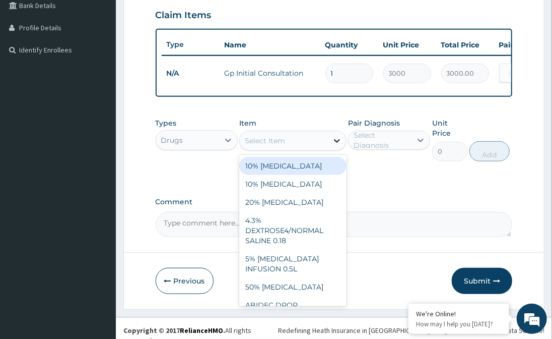
click at [330, 145] on div at bounding box center [337, 141] width 18 height 18
click at [282, 146] on div "Select Item" at bounding box center [265, 141] width 40 height 10
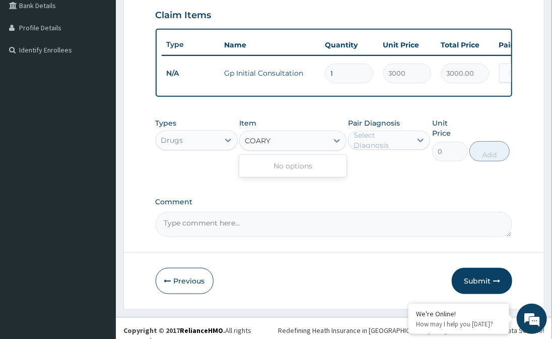
type input "COAR"
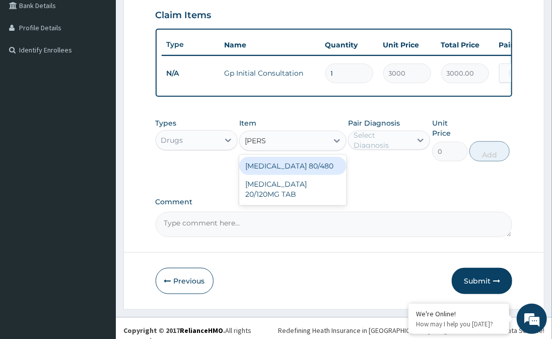
click at [299, 169] on div "COARTEM 80/480" at bounding box center [292, 166] width 107 height 18
type input "348"
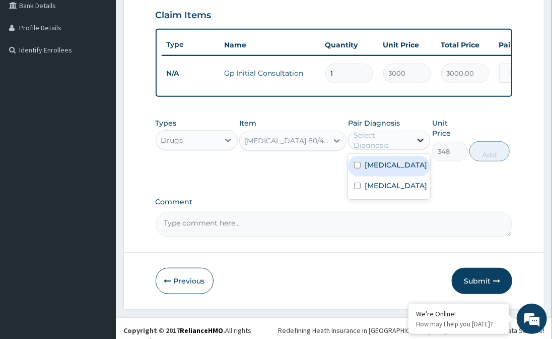
click at [425, 145] on icon at bounding box center [421, 140] width 10 height 10
click at [357, 168] on input "checkbox" at bounding box center [357, 165] width 7 height 7
checkbox input "true"
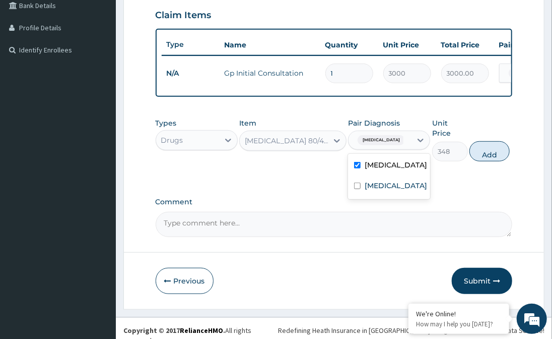
click at [493, 144] on button "Add" at bounding box center [490, 151] width 40 height 20
type input "0"
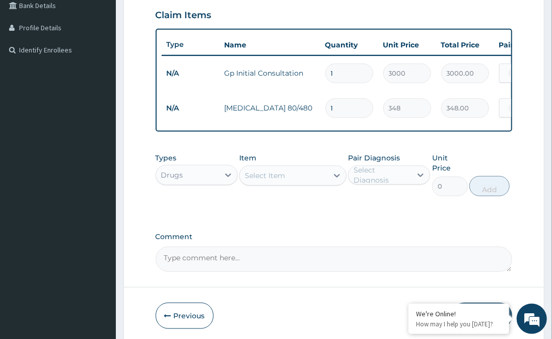
click at [354, 104] on input "1" at bounding box center [350, 108] width 48 height 20
type input "0.00"
type input "6"
type input "2088.00"
type input "6"
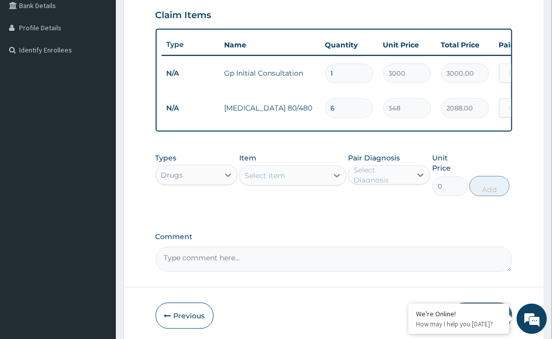
click at [281, 180] on div "Select Item" at bounding box center [265, 175] width 40 height 10
click at [325, 179] on div "Select Item" at bounding box center [284, 175] width 88 height 16
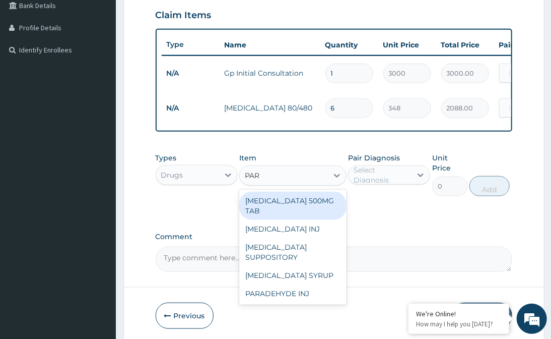
type input "PARA"
click at [323, 207] on div "PARACETAMOL 500MG TAB" at bounding box center [292, 206] width 107 height 28
type input "72"
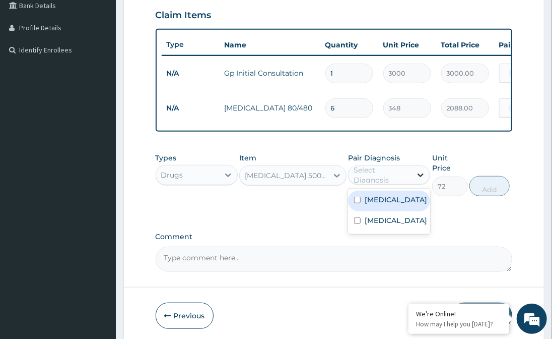
click at [421, 180] on icon at bounding box center [421, 175] width 10 height 10
click at [361, 203] on input "checkbox" at bounding box center [357, 200] width 7 height 7
checkbox input "true"
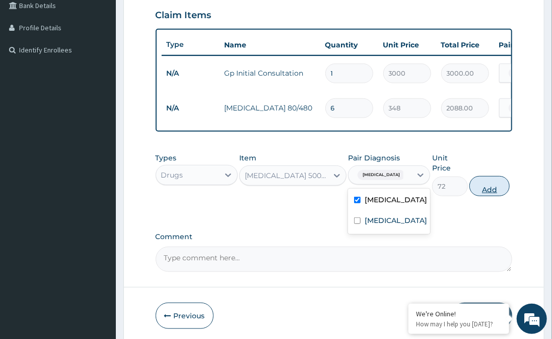
click at [483, 181] on button "Add" at bounding box center [490, 186] width 40 height 20
type input "0"
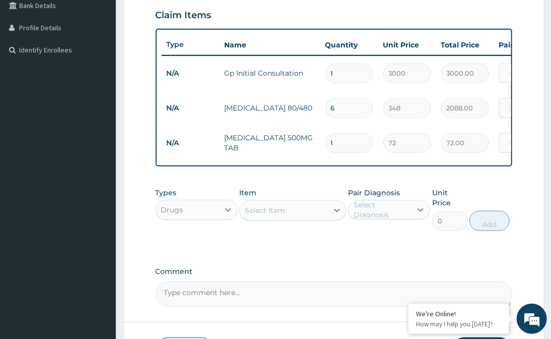
type input "18"
type input "1296.00"
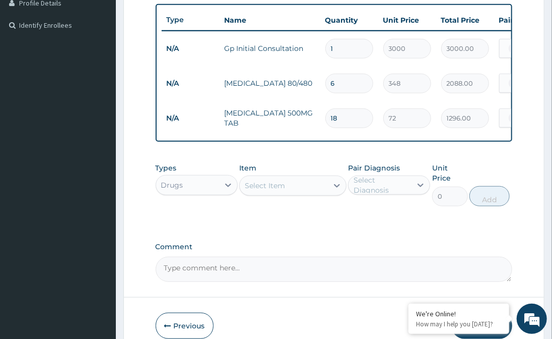
scroll to position [283, 0]
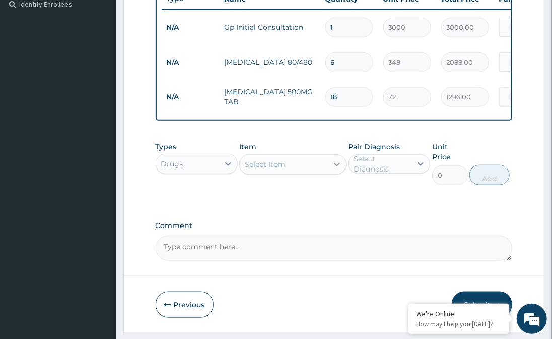
type input "18"
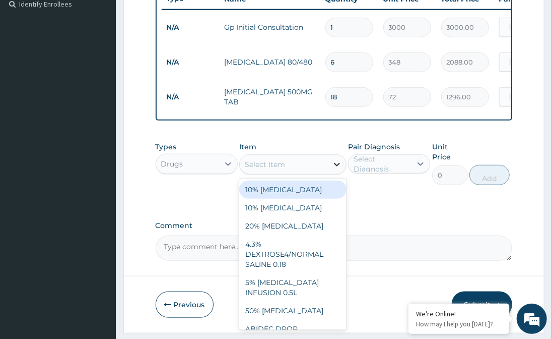
click at [338, 169] on icon at bounding box center [337, 164] width 10 height 10
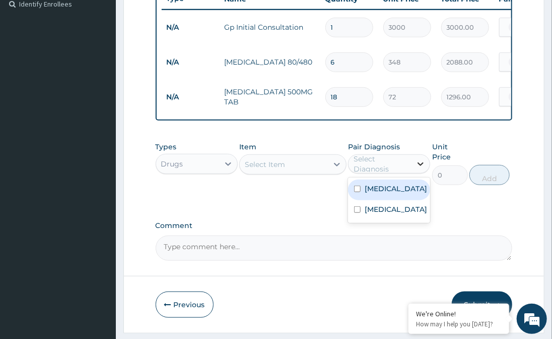
click at [416, 166] on icon at bounding box center [421, 164] width 10 height 10
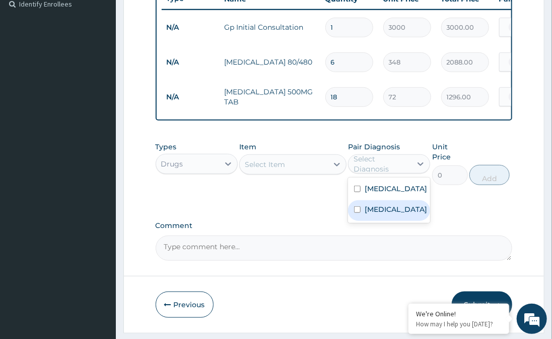
click at [395, 214] on label "Peptic ulcer" at bounding box center [396, 209] width 63 height 10
checkbox input "true"
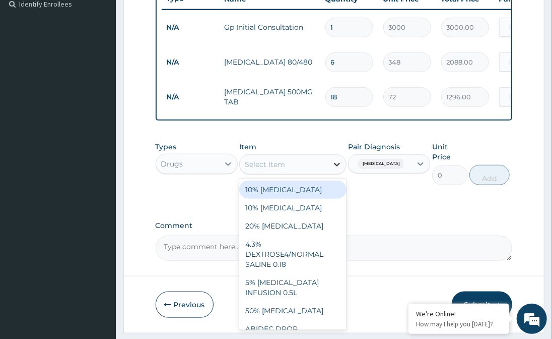
click at [331, 171] on div at bounding box center [337, 164] width 18 height 18
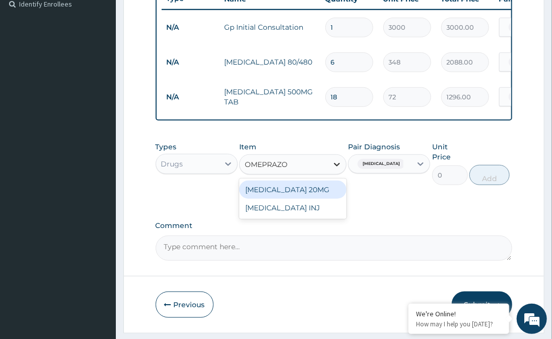
type input "OMEPRAZOL"
click at [322, 192] on div "OMEPRAZOLE 20MG" at bounding box center [292, 189] width 107 height 18
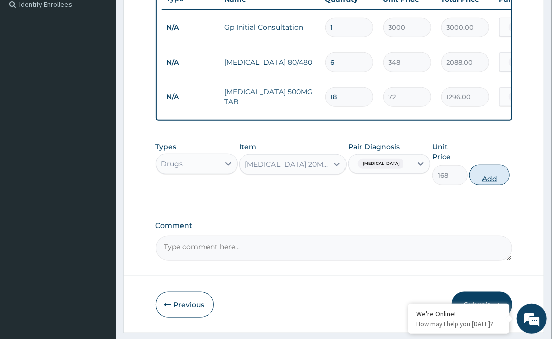
click at [484, 169] on button "Add" at bounding box center [490, 175] width 40 height 20
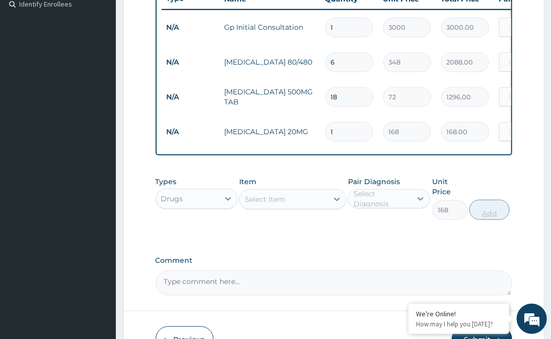
type input "0"
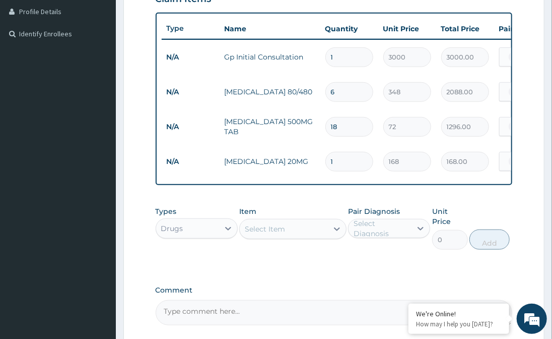
scroll to position [237, 0]
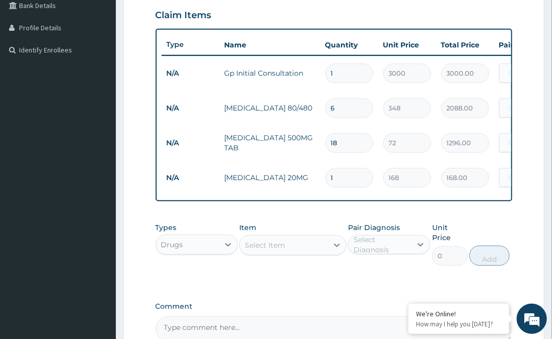
type input "10"
type input "1680.00"
type input "10"
click at [297, 253] on div "Select Item" at bounding box center [284, 245] width 88 height 16
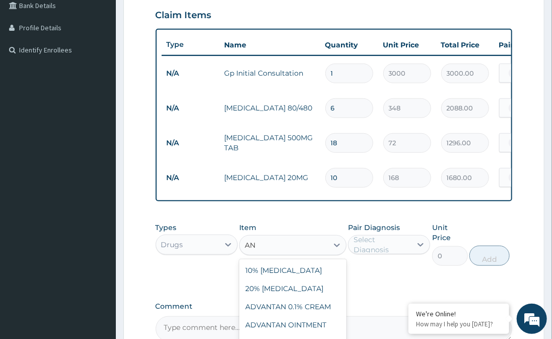
type input "A"
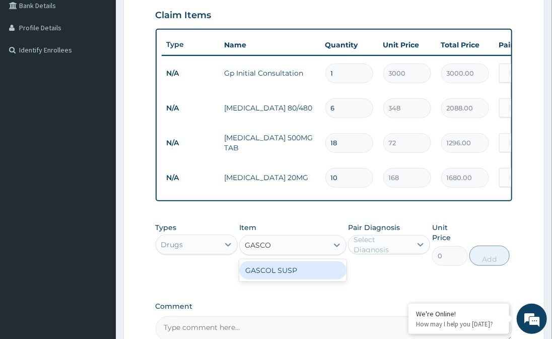
type input "GASCOL"
click at [319, 279] on div "GASCOL SUSP" at bounding box center [292, 270] width 107 height 18
type input "1110"
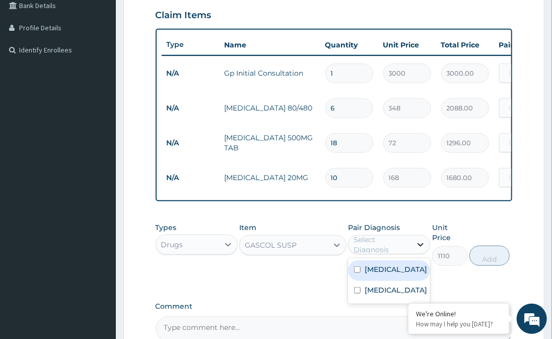
click at [425, 249] on icon at bounding box center [421, 244] width 10 height 10
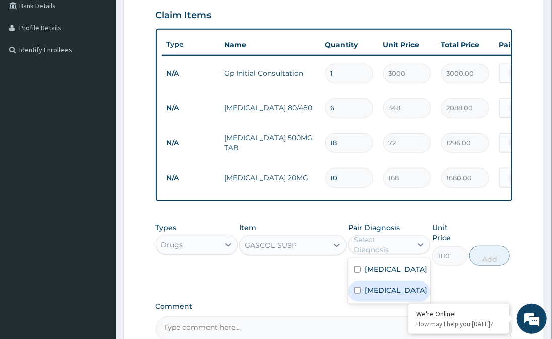
click at [356, 293] on input "checkbox" at bounding box center [357, 290] width 7 height 7
checkbox input "true"
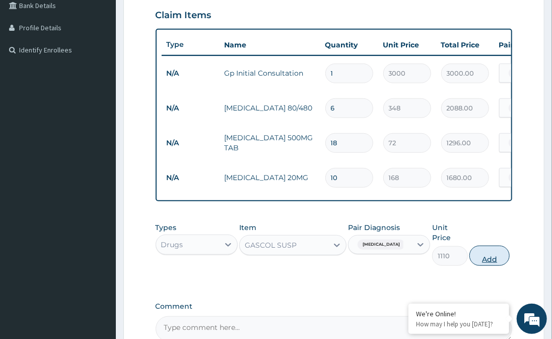
click at [482, 248] on button "Add" at bounding box center [490, 255] width 40 height 20
type input "0"
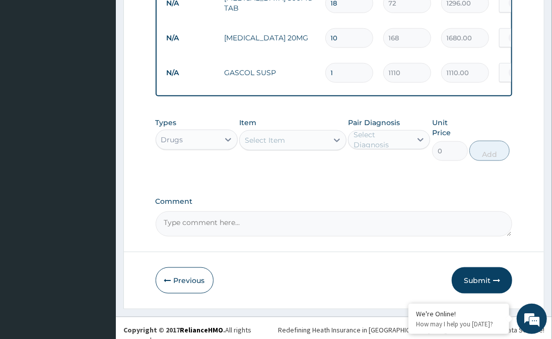
scroll to position [378, 0]
click at [473, 270] on button "Submit" at bounding box center [482, 280] width 60 height 26
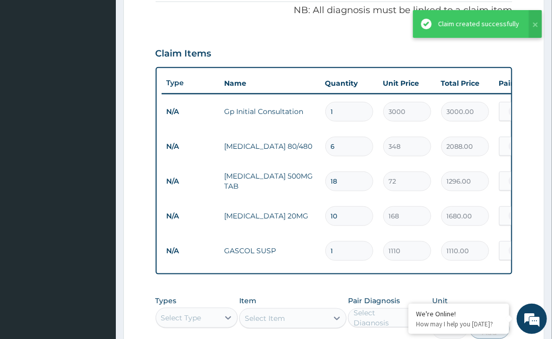
scroll to position [286, 0]
